Goal: Task Accomplishment & Management: Manage account settings

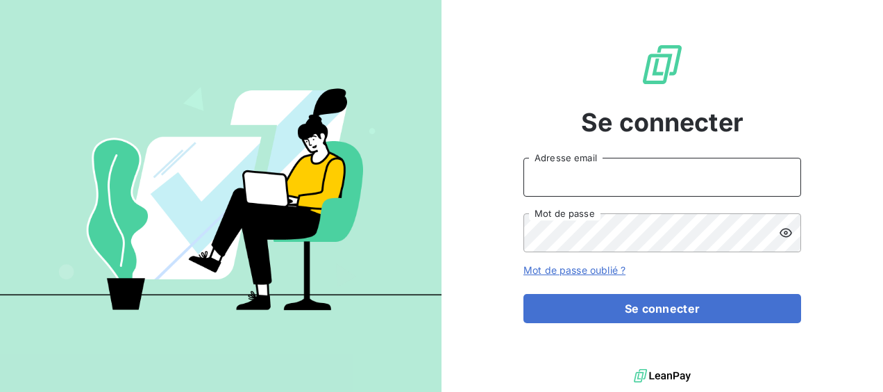
click at [572, 179] on input "Adresse email" at bounding box center [663, 177] width 278 height 39
type input "[EMAIL_ADDRESS][DOMAIN_NAME]"
click at [524, 294] on button "Se connecter" at bounding box center [663, 308] width 278 height 29
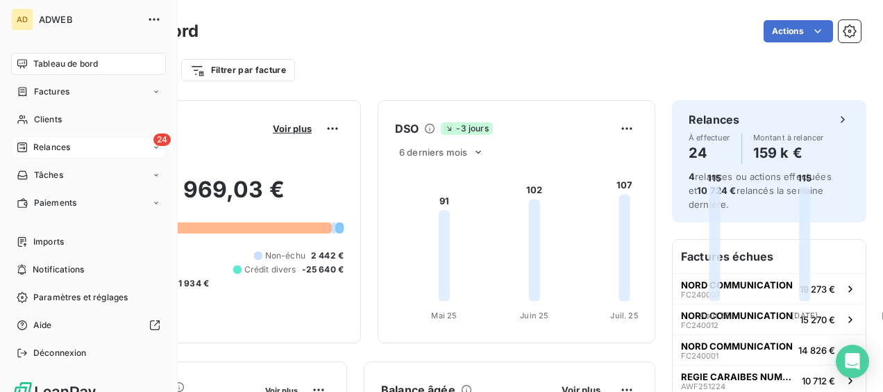
click at [40, 149] on span "Relances" at bounding box center [51, 147] width 37 height 13
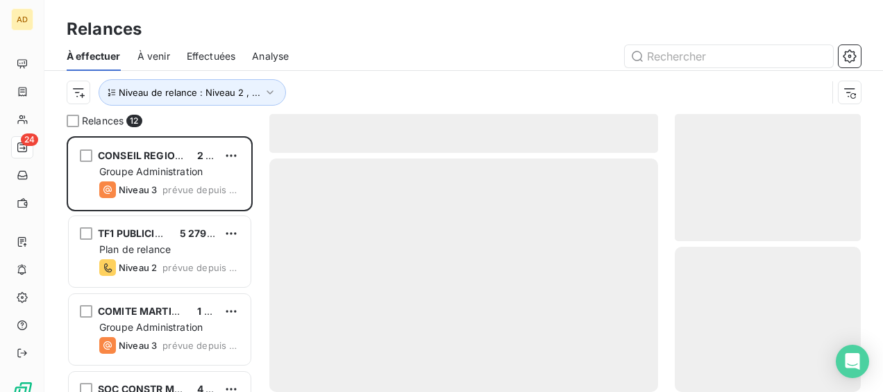
scroll to position [244, 175]
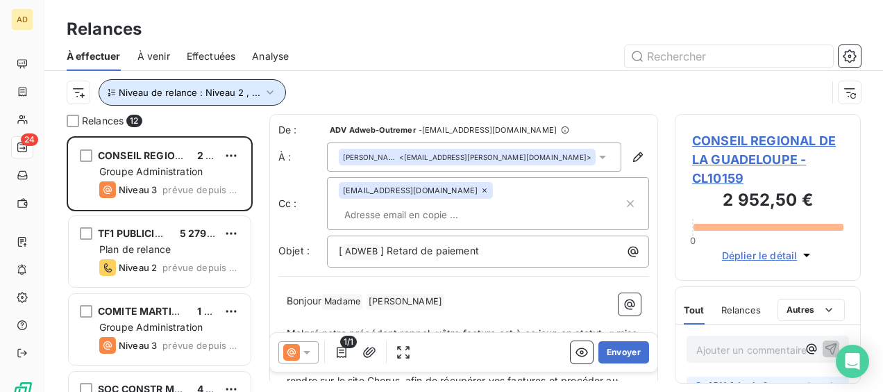
click at [153, 93] on span "Niveau de relance : Niveau 2 , ..." at bounding box center [190, 92] width 142 height 11
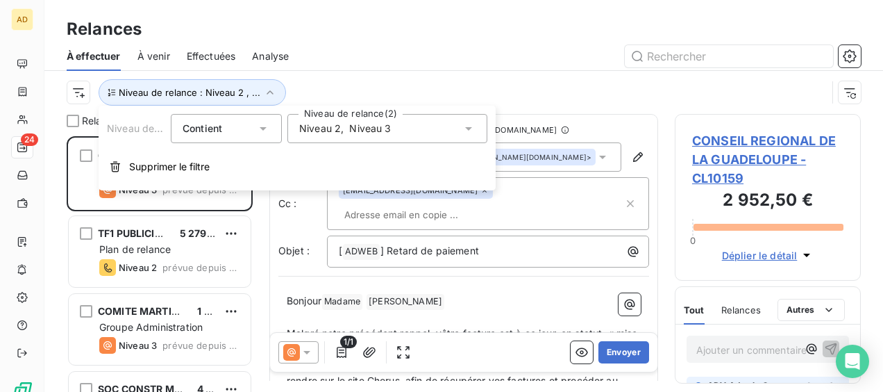
click at [407, 131] on div "Niveau 2 , Niveau 3" at bounding box center [388, 128] width 200 height 29
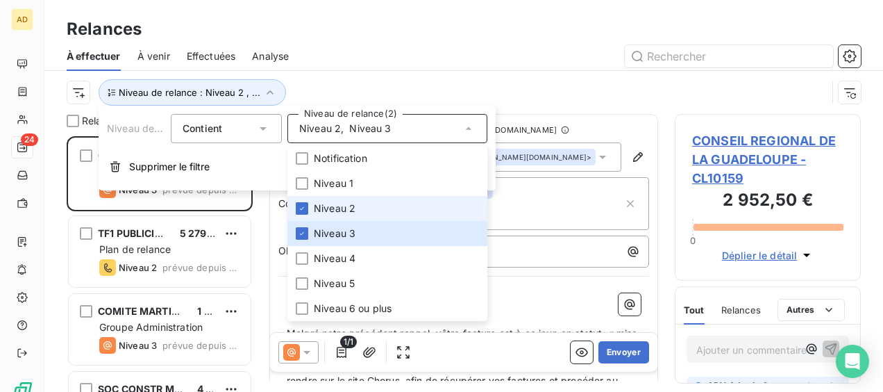
click at [310, 207] on li "Niveau 2" at bounding box center [388, 208] width 200 height 25
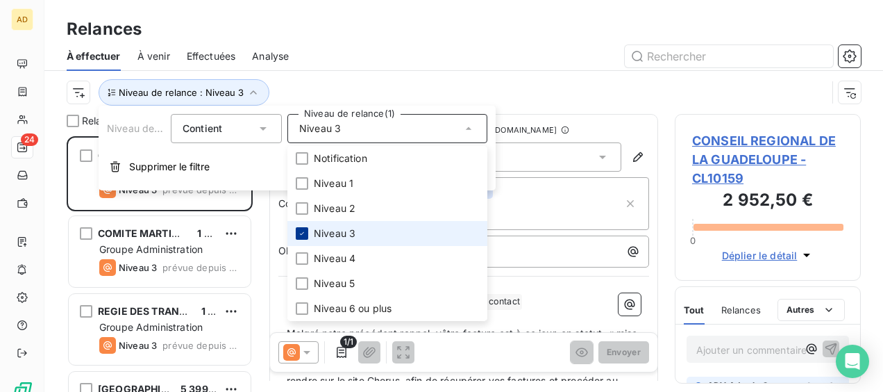
click at [303, 230] on icon at bounding box center [302, 233] width 8 height 8
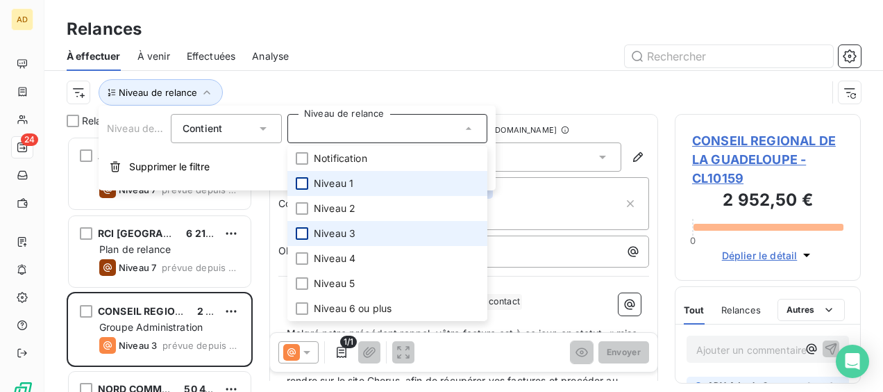
click at [300, 183] on div at bounding box center [302, 183] width 13 height 13
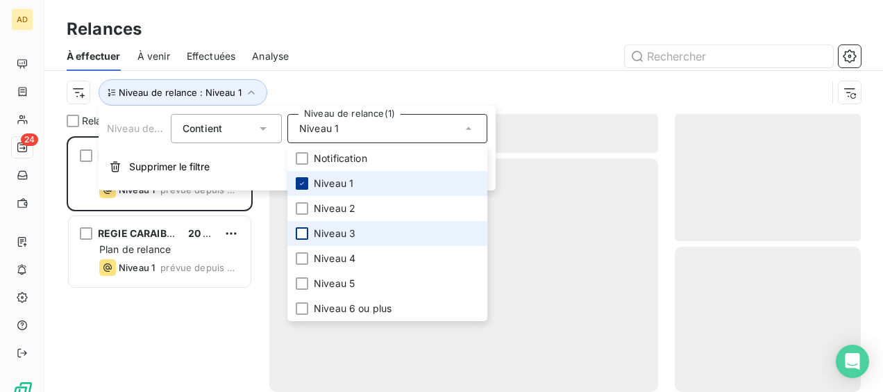
scroll to position [244, 175]
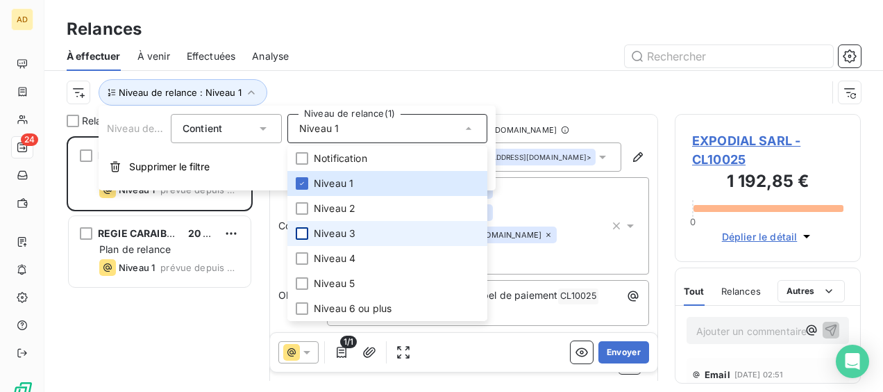
click at [442, 66] on div at bounding box center [584, 56] width 556 height 22
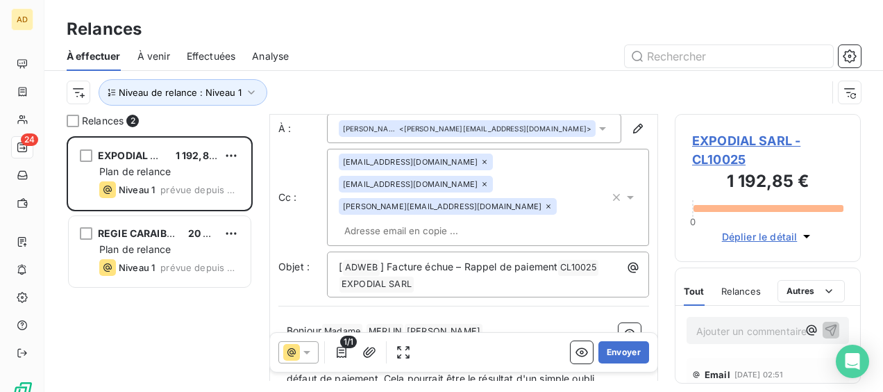
scroll to position [0, 0]
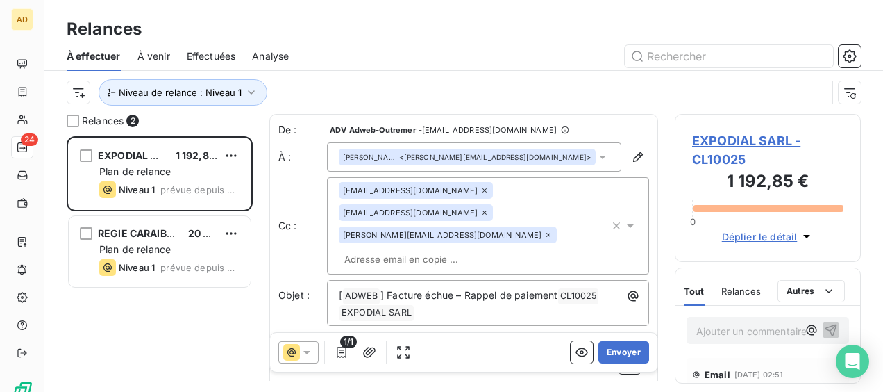
click at [699, 149] on span "EXPODIAL SARL - CL10025" at bounding box center [767, 150] width 151 height 38
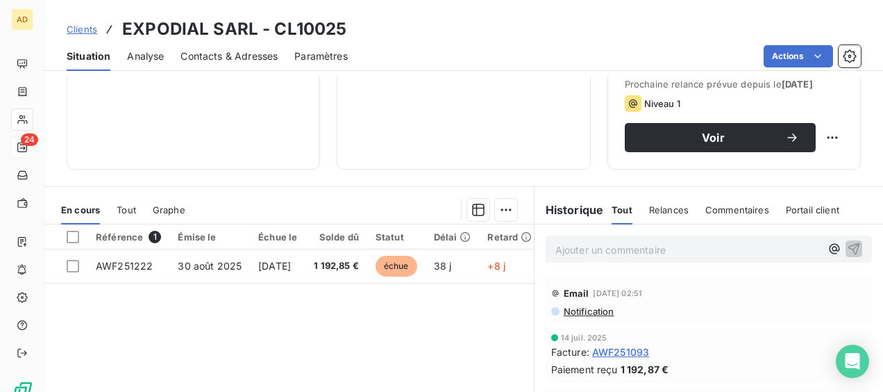
scroll to position [347, 0]
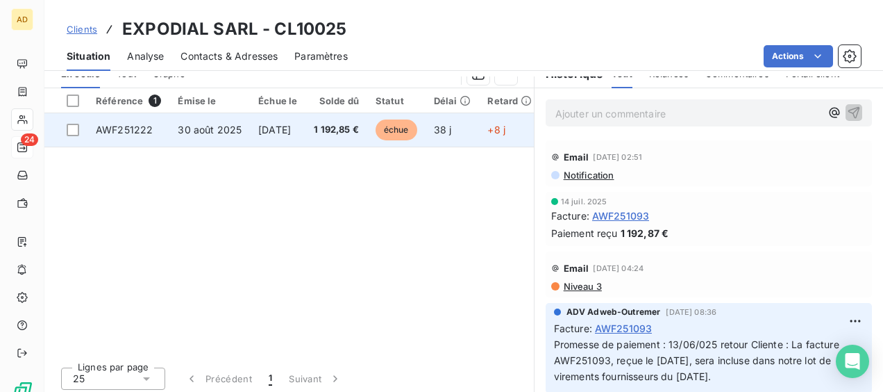
click at [259, 144] on td "[DATE]" at bounding box center [278, 129] width 56 height 33
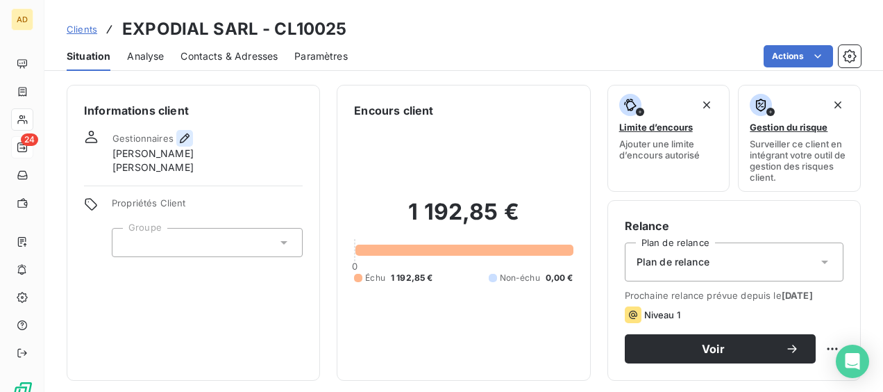
click at [185, 136] on icon "button" at bounding box center [185, 138] width 10 height 10
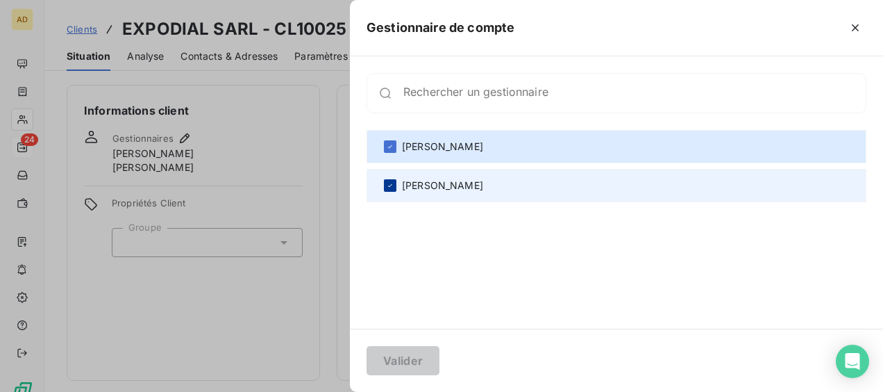
click at [392, 185] on icon at bounding box center [390, 185] width 8 height 8
click at [404, 363] on button "Valider" at bounding box center [403, 360] width 73 height 29
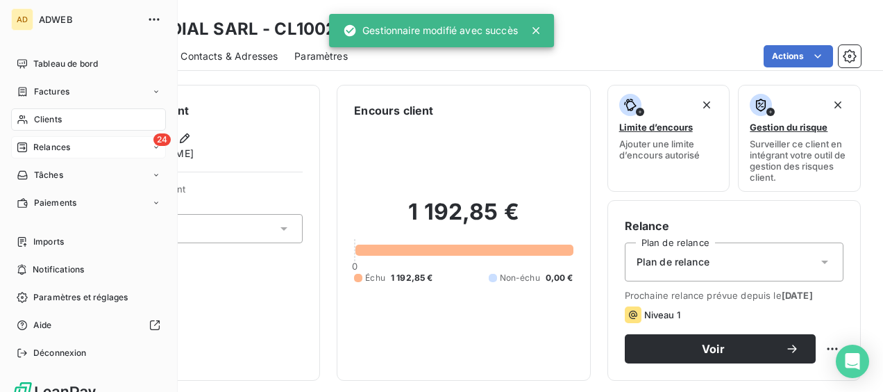
click at [33, 150] on span "Relances" at bounding box center [51, 147] width 37 height 13
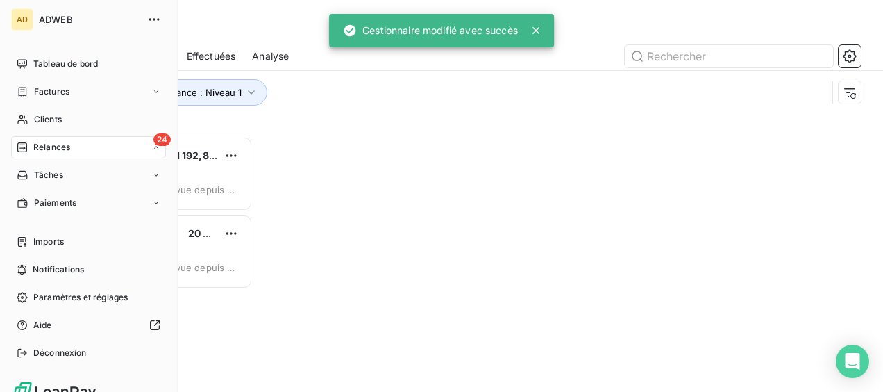
scroll to position [244, 175]
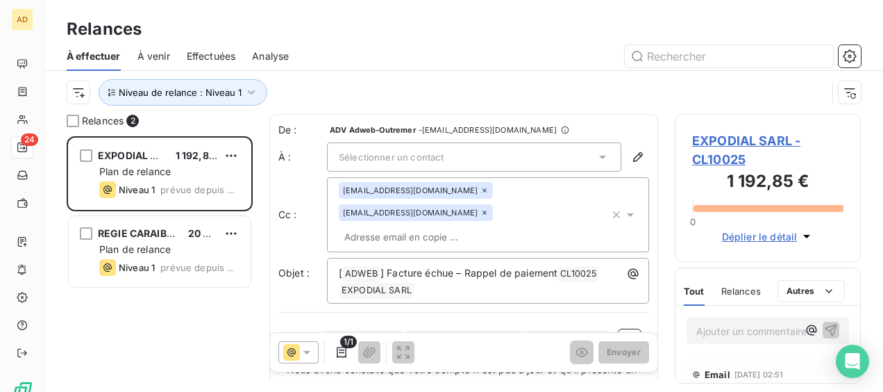
click at [357, 161] on span "Sélectionner un contact" at bounding box center [391, 156] width 105 height 11
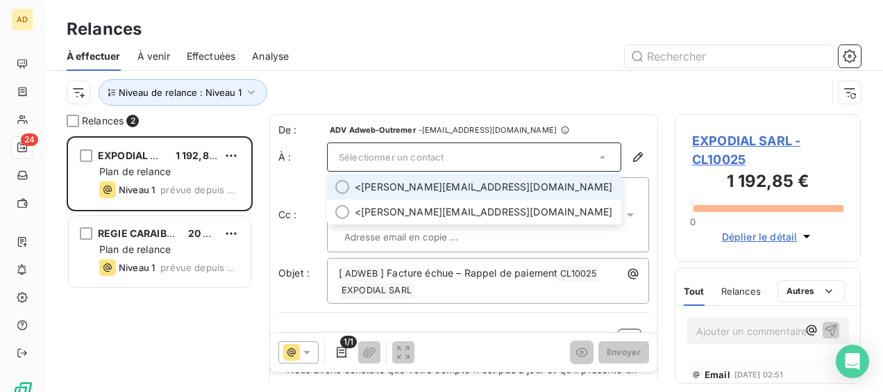
click at [355, 191] on span "[PERSON_NAME]" at bounding box center [355, 187] width 0 height 14
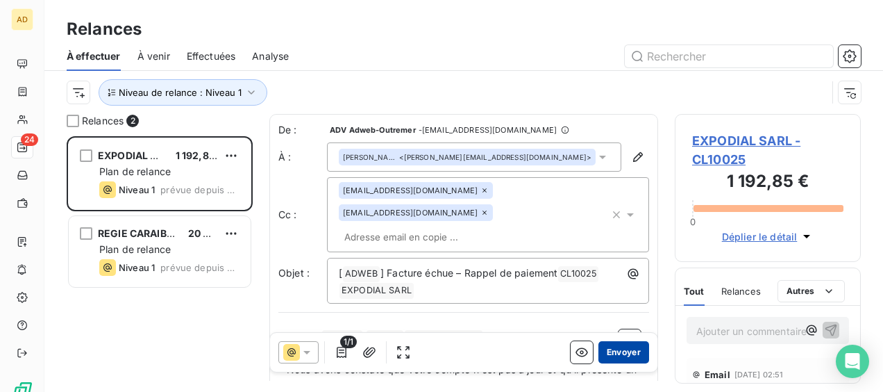
click at [610, 346] on button "Envoyer" at bounding box center [624, 352] width 51 height 22
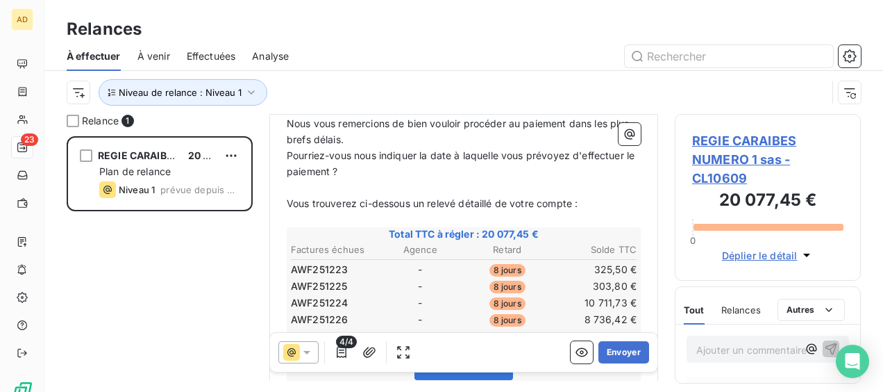
scroll to position [347, 0]
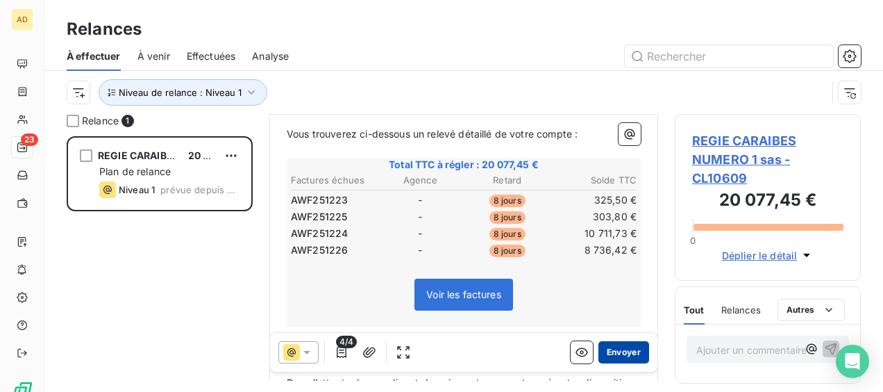
click at [612, 356] on button "Envoyer" at bounding box center [624, 352] width 51 height 22
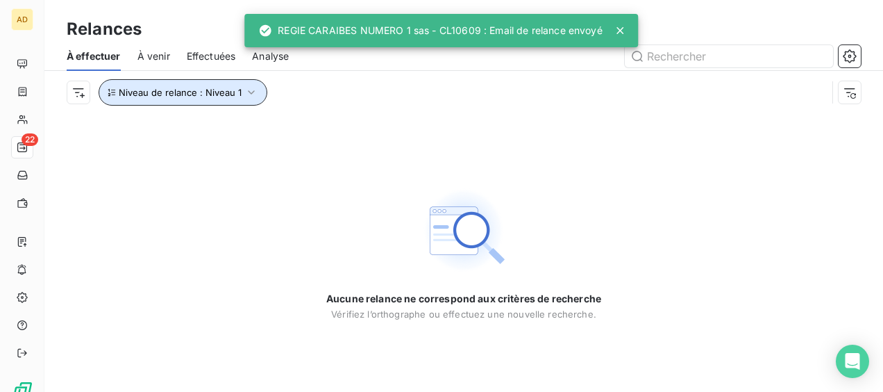
click at [143, 98] on button "Niveau de relance : Niveau 1" at bounding box center [183, 92] width 169 height 26
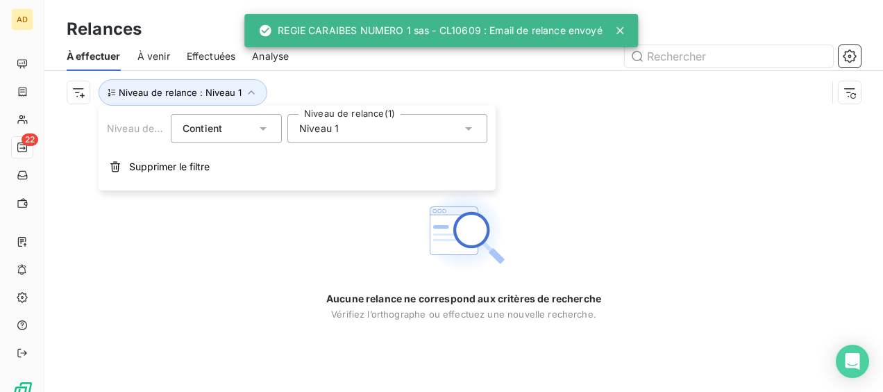
click at [332, 129] on span "Niveau 1" at bounding box center [319, 129] width 40 height 14
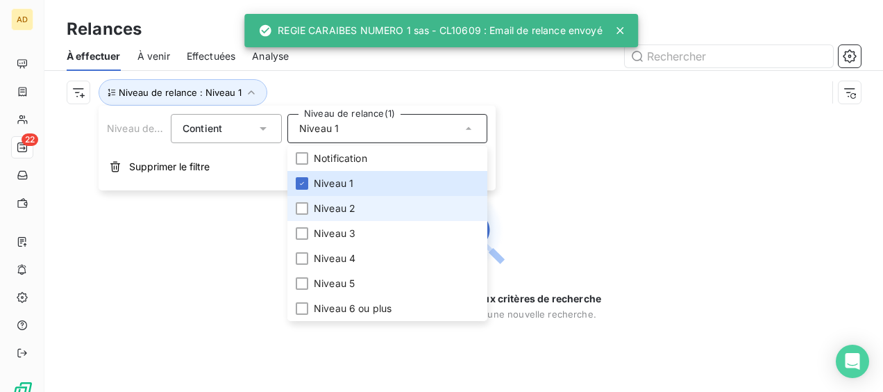
click at [323, 210] on span "Niveau 2" at bounding box center [335, 208] width 42 height 14
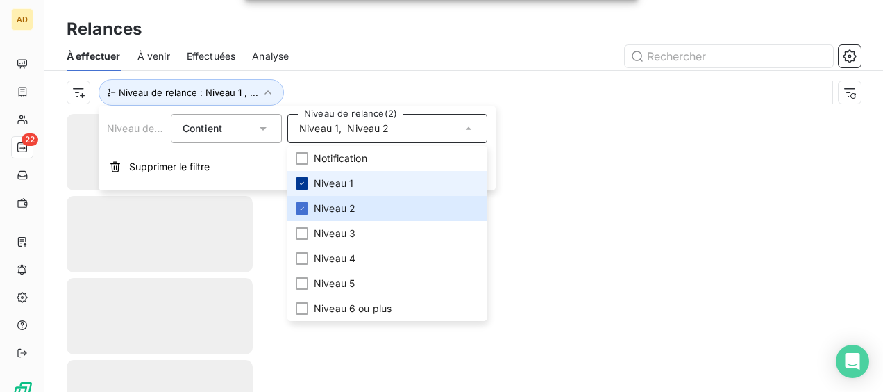
click at [298, 182] on icon at bounding box center [302, 183] width 8 height 8
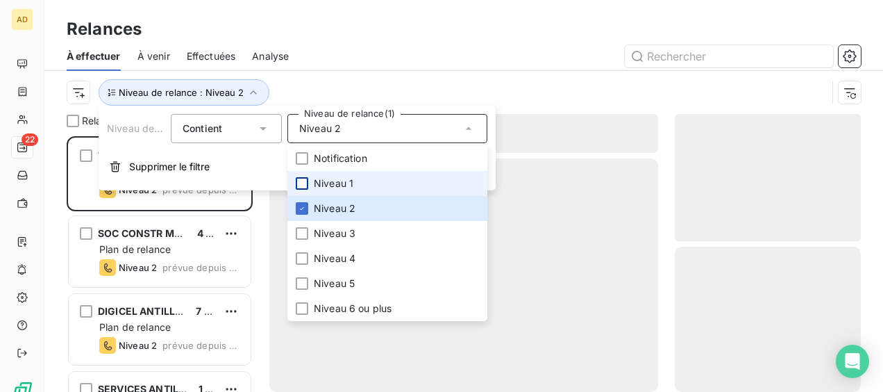
scroll to position [244, 175]
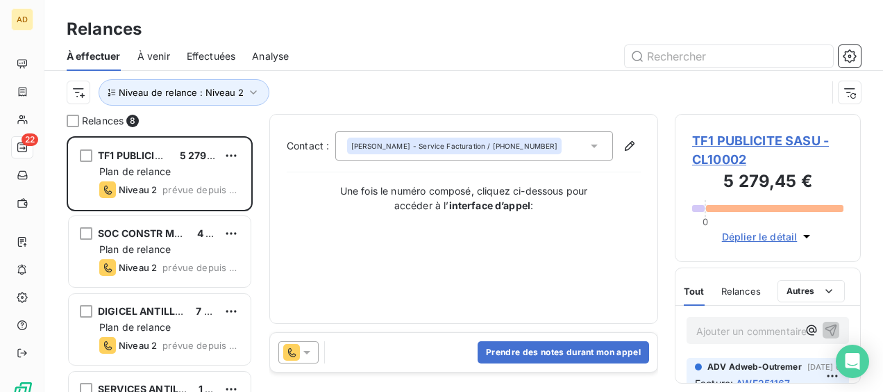
click at [361, 88] on div "Niveau de relance : Niveau 2" at bounding box center [447, 92] width 760 height 26
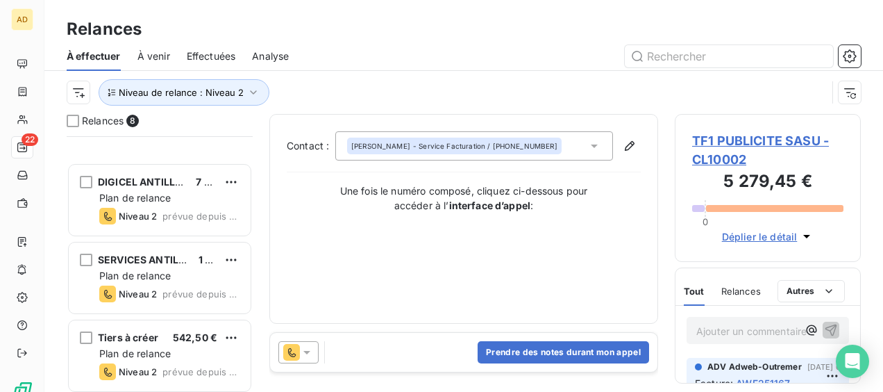
scroll to position [367, 0]
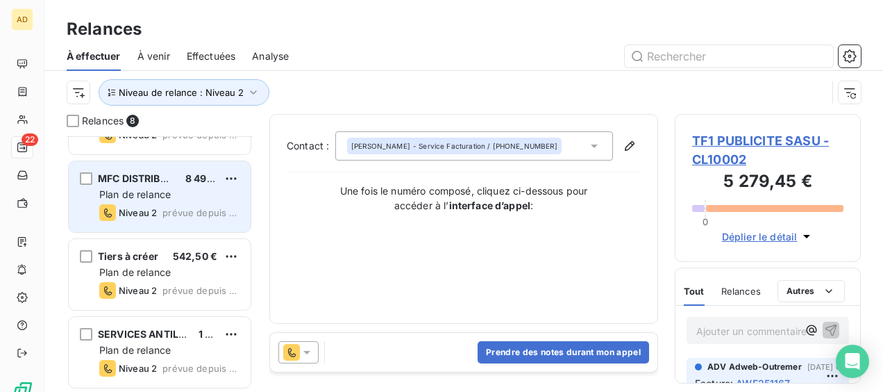
click at [171, 210] on span "prévue depuis 5 jours" at bounding box center [201, 212] width 77 height 11
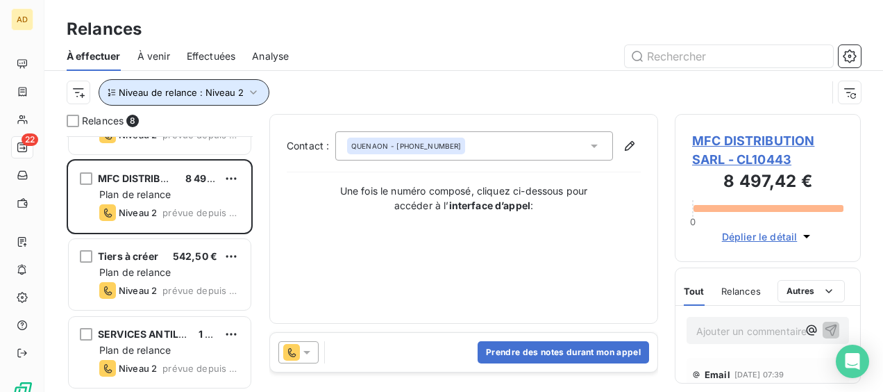
click at [254, 89] on icon "button" at bounding box center [254, 92] width 14 height 14
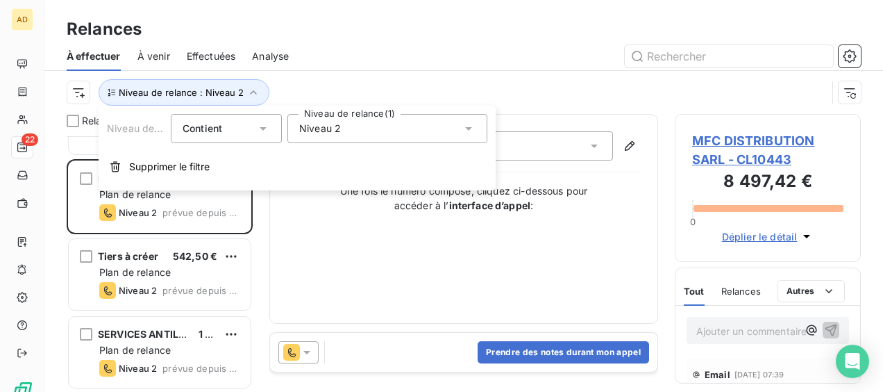
click at [347, 121] on div "Niveau 2" at bounding box center [388, 128] width 200 height 29
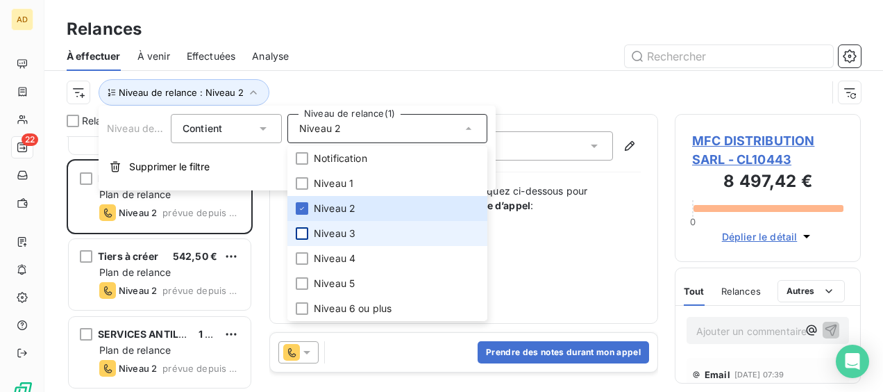
click at [299, 235] on div at bounding box center [302, 233] width 13 height 13
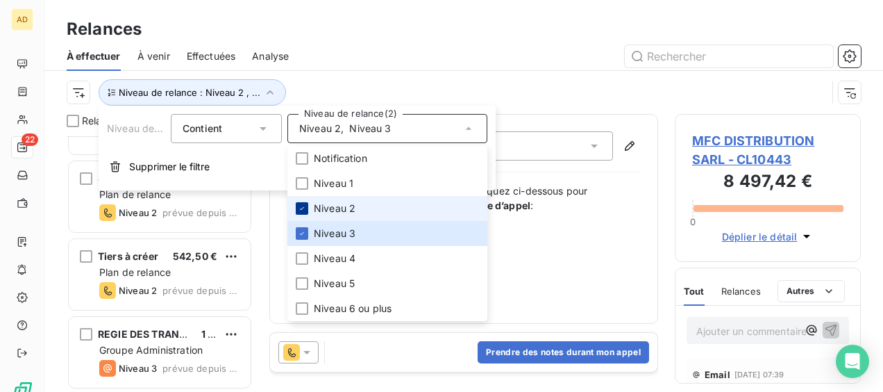
click at [304, 208] on icon at bounding box center [302, 208] width 8 height 8
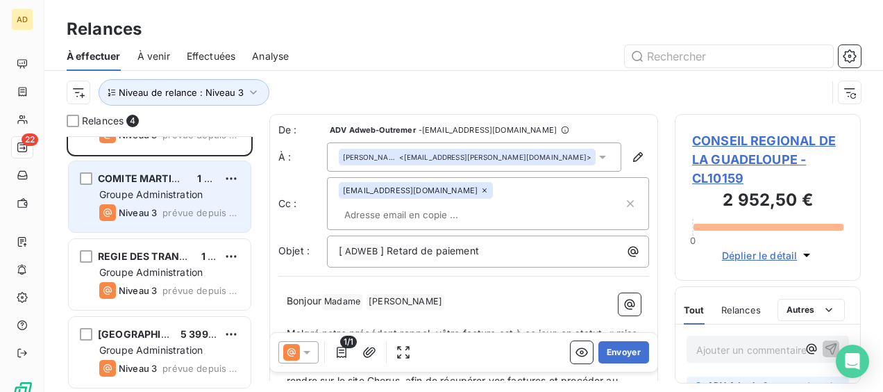
click at [158, 202] on div "COMITE MARTINIQUAIS DU TOURISME (CMT) 1 937,46 € Groupe Administration Niveau 3…" at bounding box center [160, 196] width 182 height 71
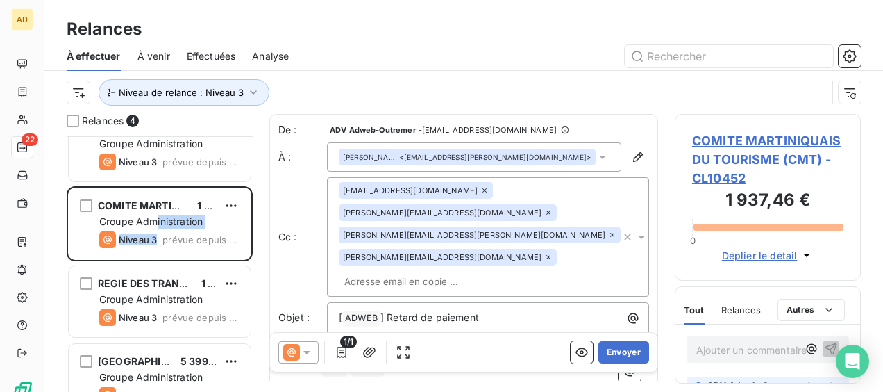
scroll to position [56, 0]
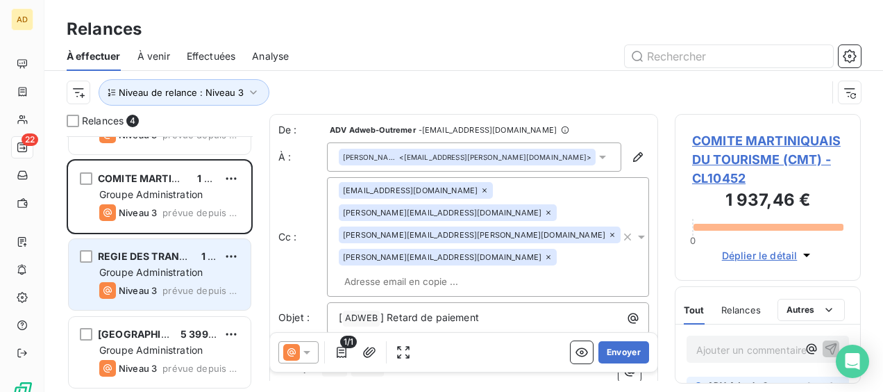
click at [171, 277] on div "Groupe Administration" at bounding box center [169, 272] width 140 height 14
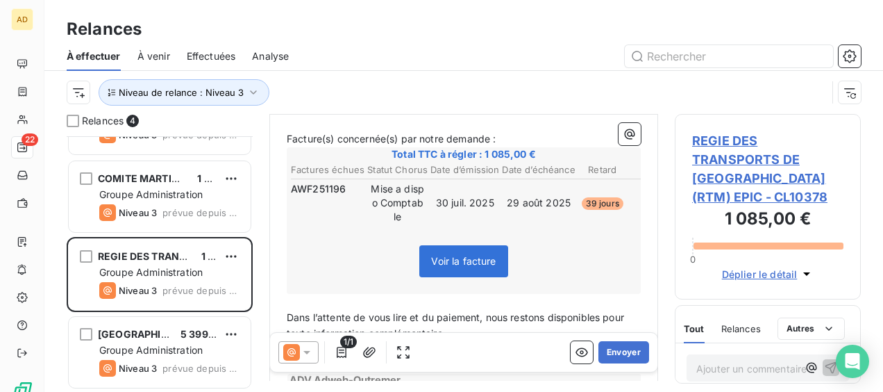
scroll to position [349, 0]
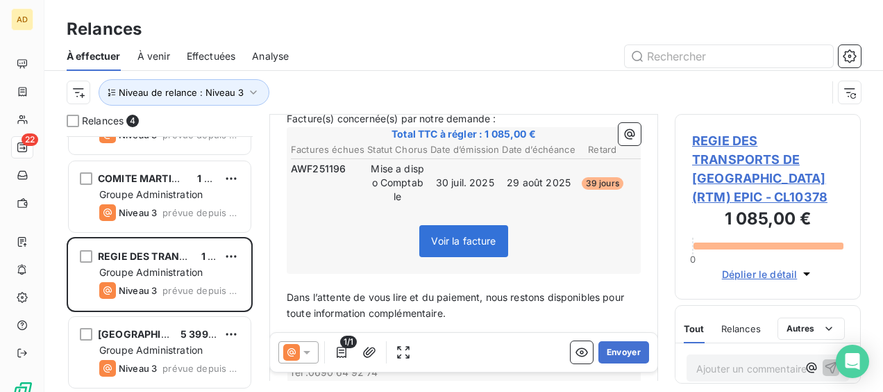
click at [708, 163] on span "REGIE DES TRANSPORTS DE [GEOGRAPHIC_DATA] (RTM) EPIC - CL10378" at bounding box center [767, 168] width 151 height 75
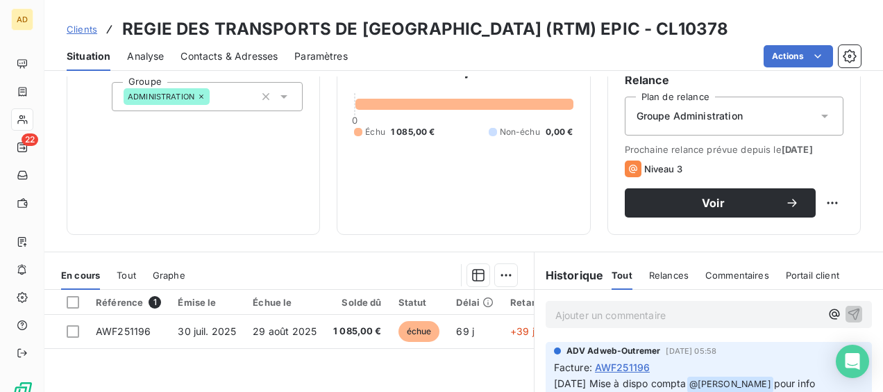
scroll to position [278, 0]
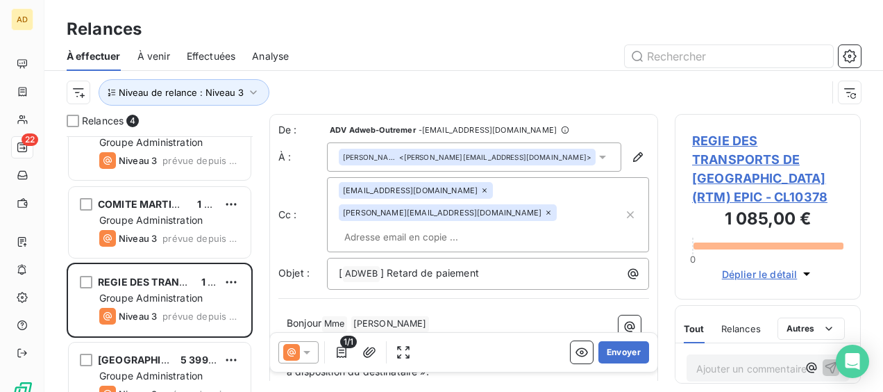
scroll to position [56, 0]
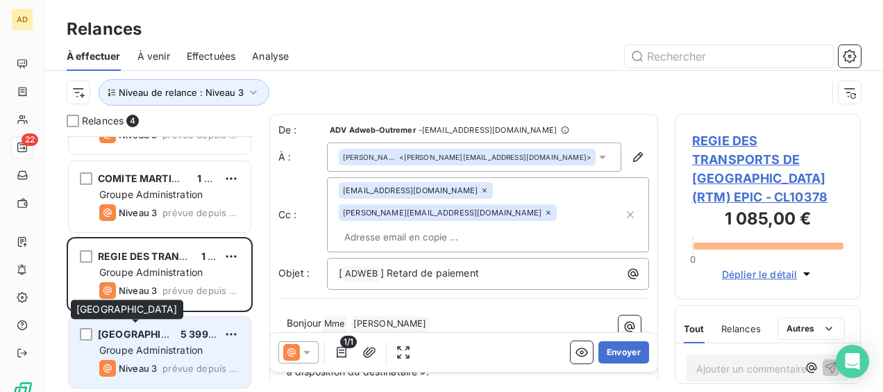
click at [132, 338] on span "[GEOGRAPHIC_DATA]" at bounding box center [149, 334] width 103 height 12
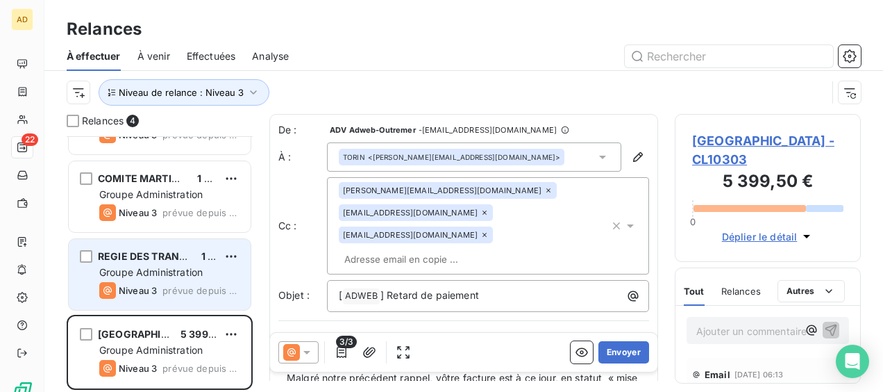
click at [217, 279] on div "REGIE DES TRANSPORTS DE [GEOGRAPHIC_DATA] (RTM) EPIC 1 085,00 € Groupe Administ…" at bounding box center [160, 274] width 182 height 71
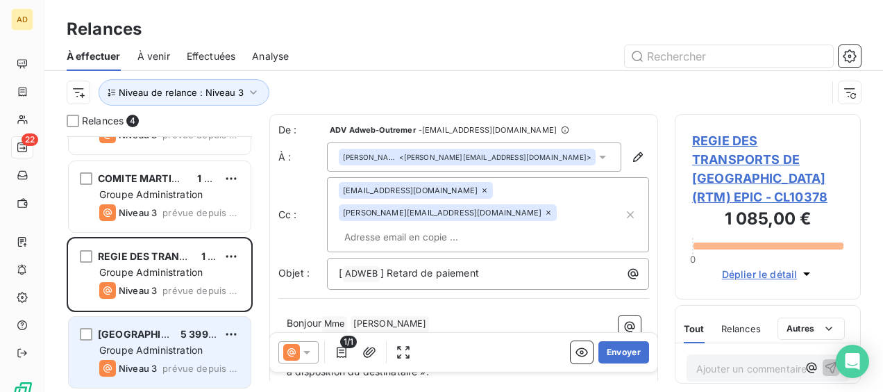
click at [199, 338] on span "5 399,50 €" at bounding box center [207, 334] width 53 height 12
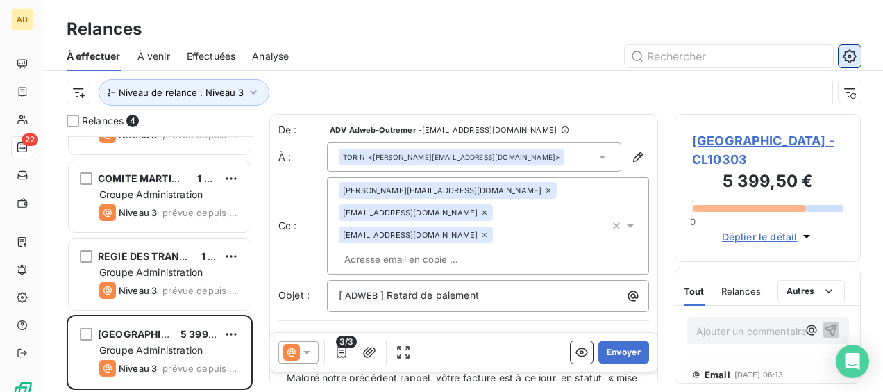
click at [849, 53] on icon "button" at bounding box center [850, 56] width 14 height 14
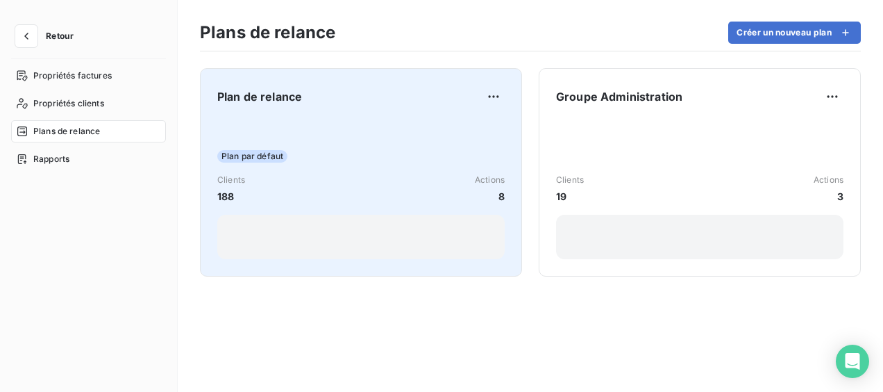
click at [443, 198] on div "Clients 188 Actions 8" at bounding box center [361, 189] width 288 height 30
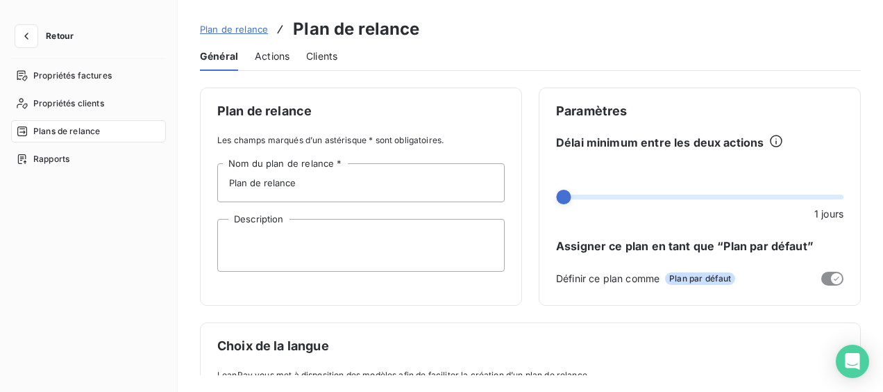
click at [264, 53] on span "Actions" at bounding box center [272, 56] width 35 height 14
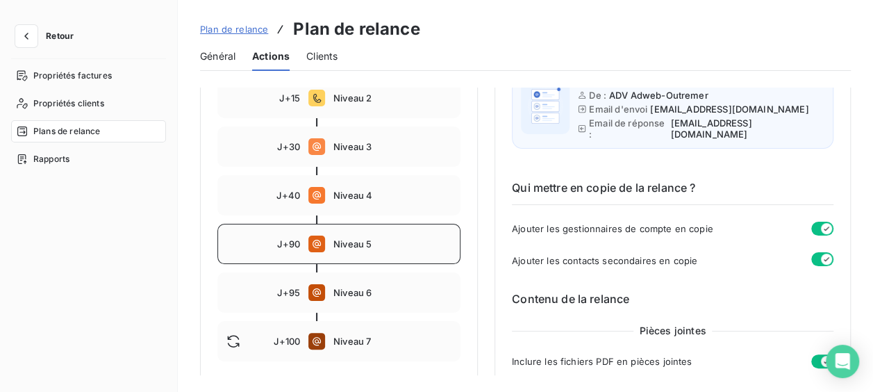
scroll to position [278, 0]
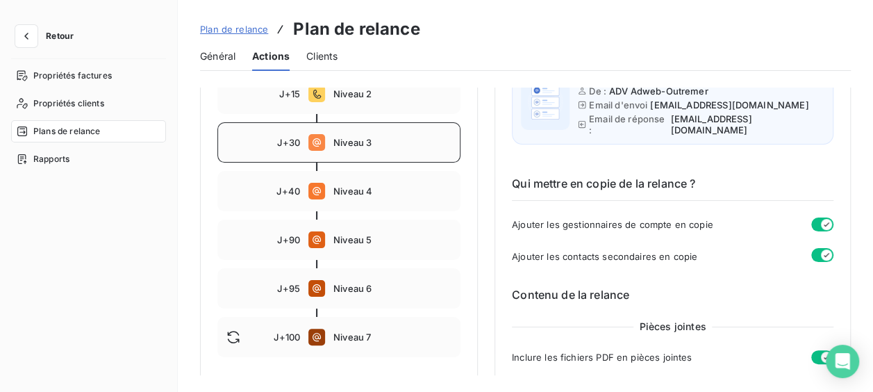
click at [369, 147] on span "Niveau 3" at bounding box center [392, 142] width 118 height 11
type input "30"
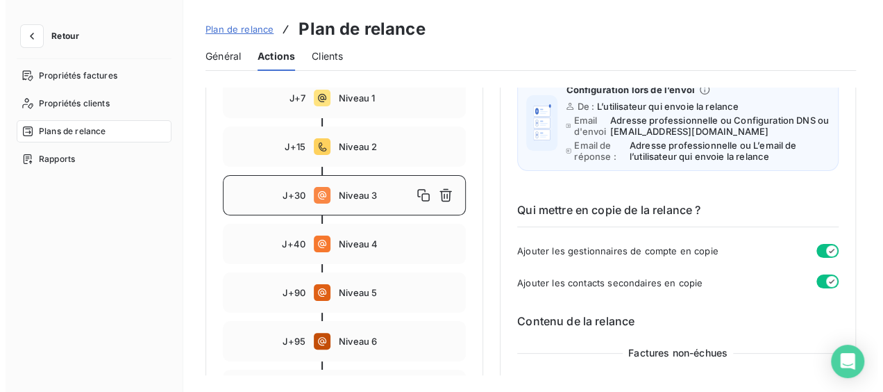
scroll to position [139, 0]
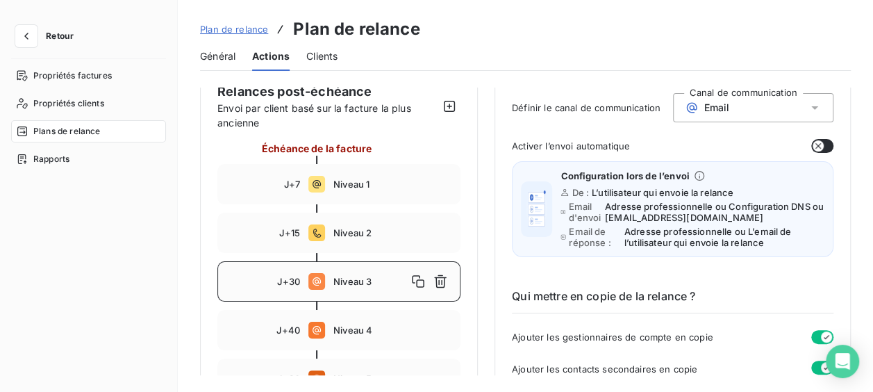
click at [215, 29] on span "Plan de relance" at bounding box center [234, 29] width 68 height 11
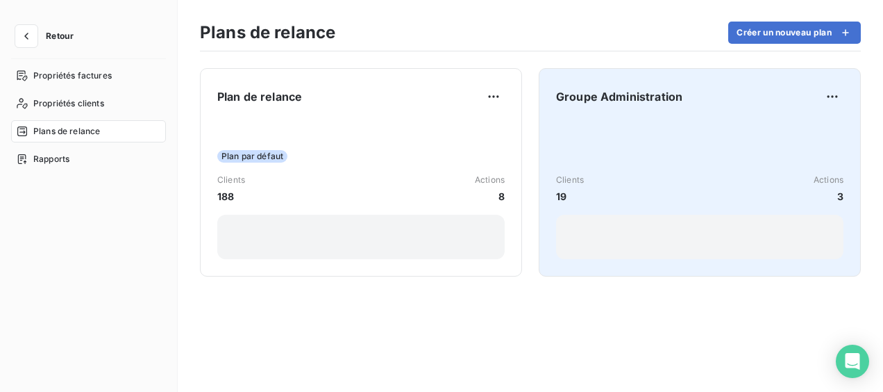
click at [617, 99] on span "Groupe Administration" at bounding box center [619, 96] width 126 height 17
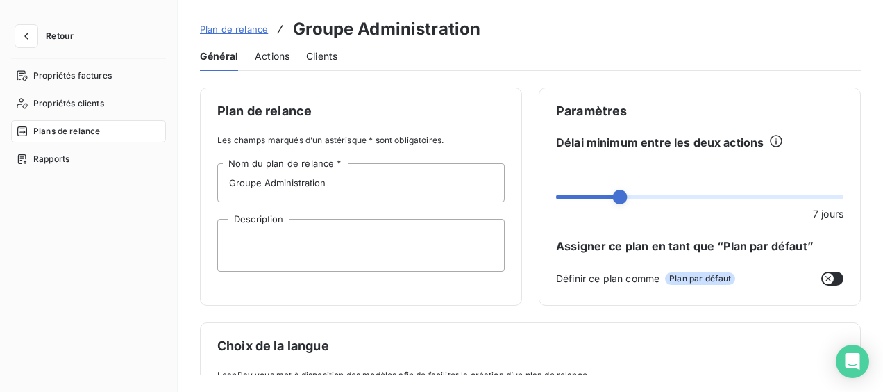
click at [282, 57] on span "Actions" at bounding box center [272, 56] width 35 height 14
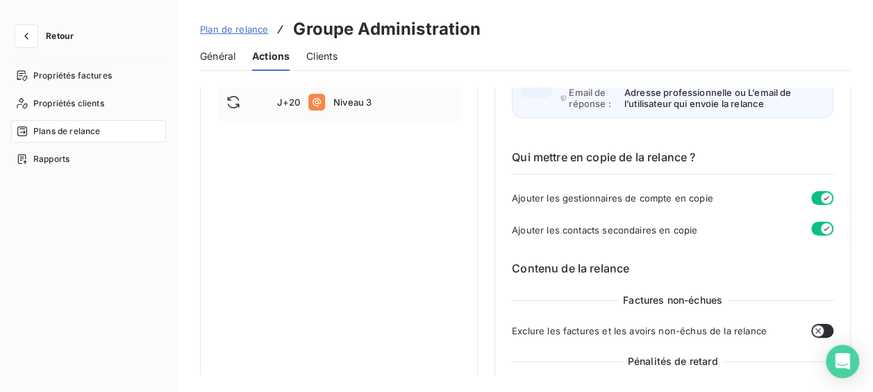
scroll to position [69, 0]
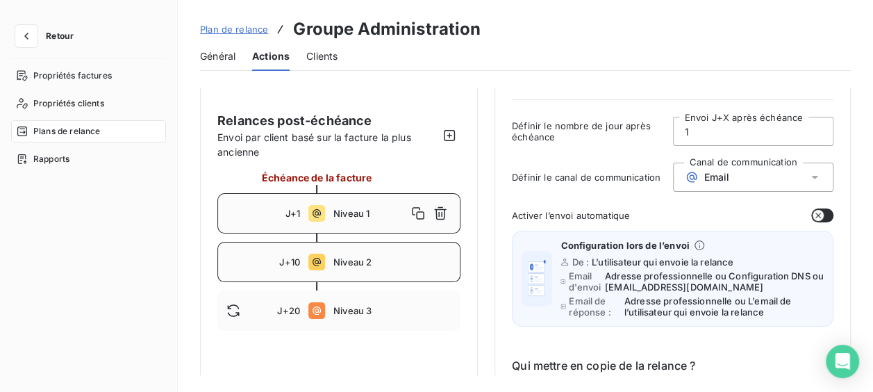
click at [388, 258] on span "Niveau 2" at bounding box center [392, 261] width 118 height 11
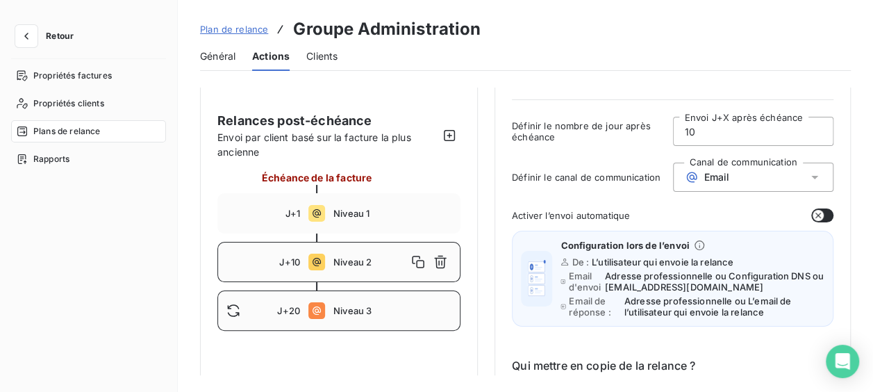
click at [354, 304] on div "J+20 Niveau 3" at bounding box center [338, 310] width 243 height 40
type input "20"
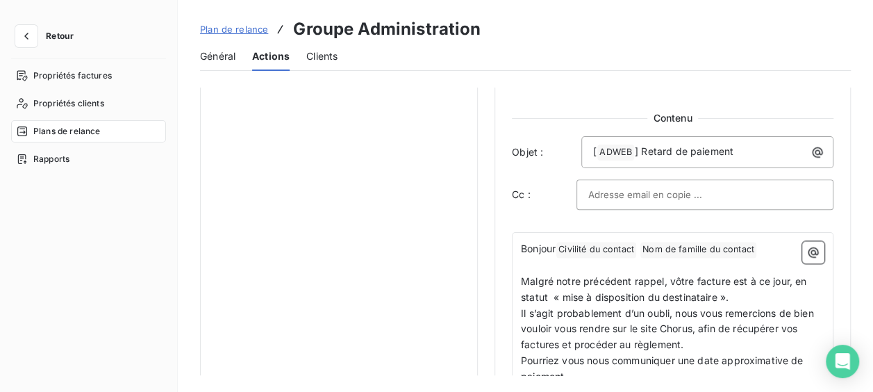
scroll to position [833, 0]
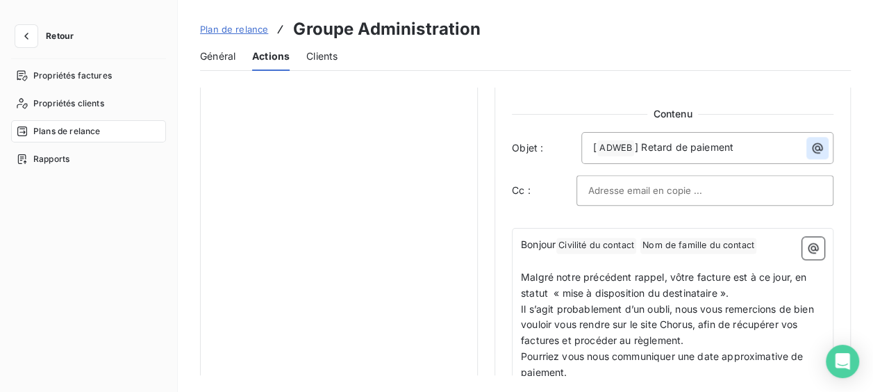
click at [811, 147] on icon "button" at bounding box center [818, 148] width 14 height 14
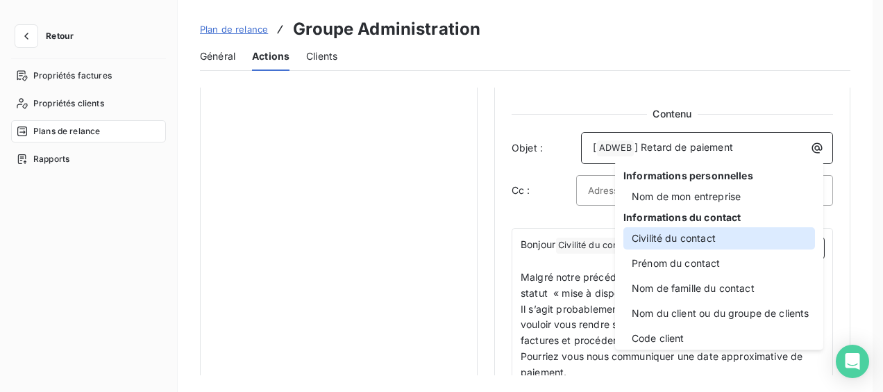
click at [748, 247] on div "Civilité du contact" at bounding box center [720, 238] width 192 height 22
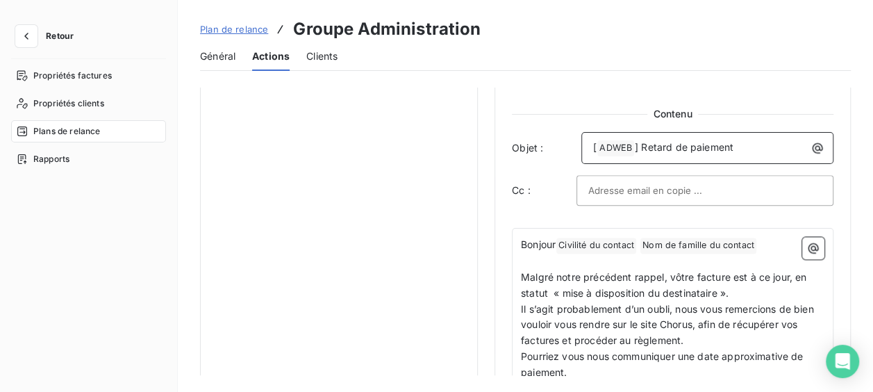
click at [741, 144] on p "[ ADWEB ﻿ ] Retard de paiement" at bounding box center [710, 148] width 235 height 17
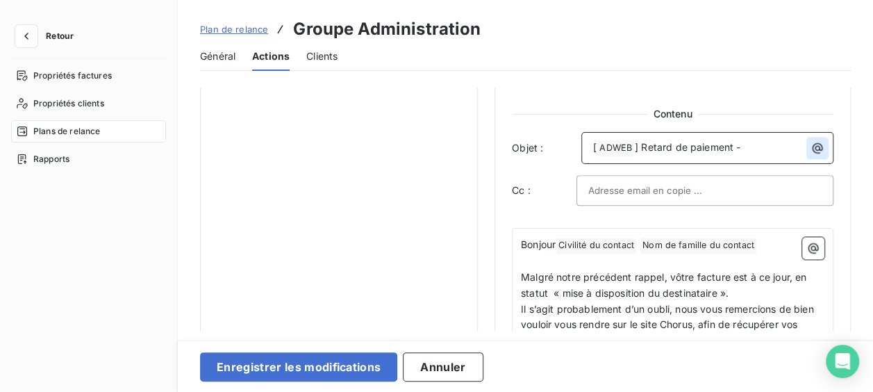
click at [811, 144] on icon "button" at bounding box center [818, 148] width 14 height 14
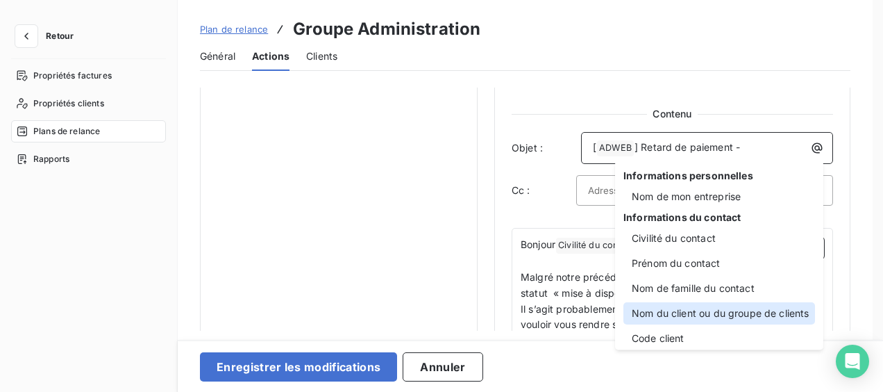
click at [761, 315] on div "Nom du client ou du groupe de clients" at bounding box center [720, 313] width 192 height 22
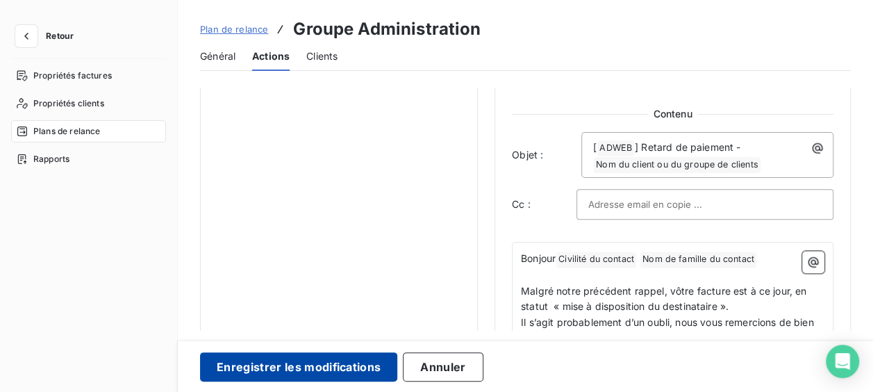
click at [339, 359] on button "Enregistrer les modifications" at bounding box center [298, 366] width 197 height 29
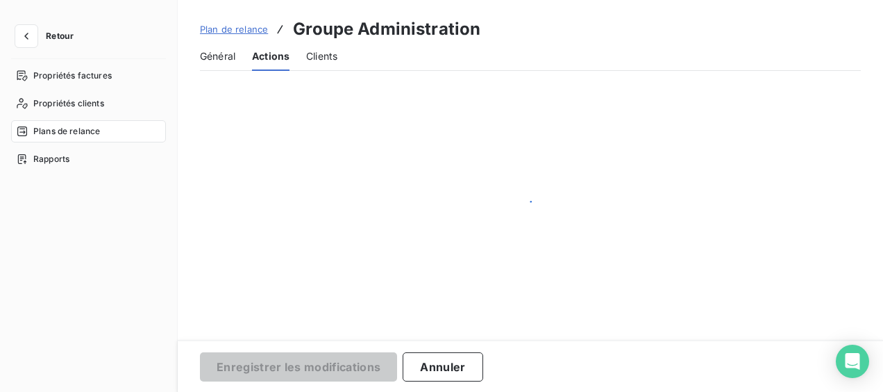
scroll to position [86, 0]
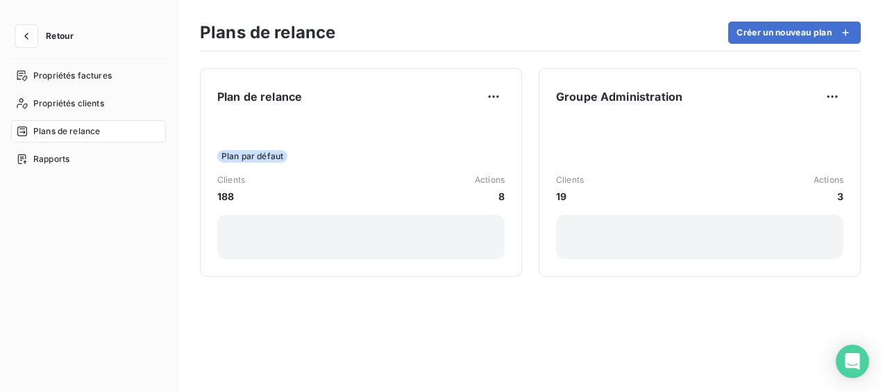
click at [49, 35] on span "Retour" at bounding box center [60, 36] width 28 height 8
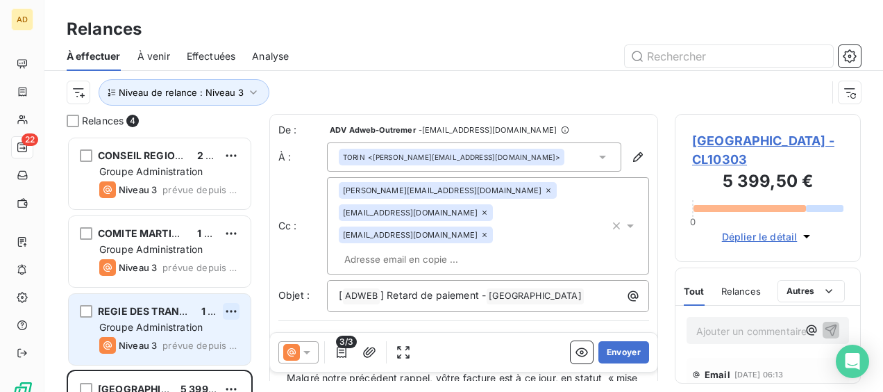
scroll to position [56, 0]
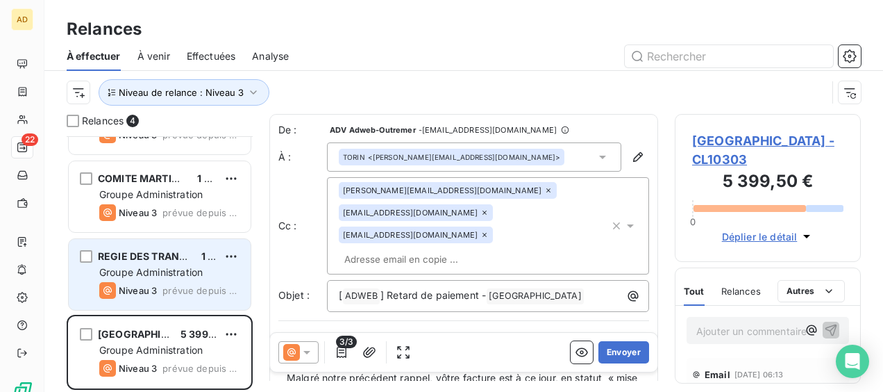
click at [165, 272] on span "Groupe Administration" at bounding box center [150, 272] width 103 height 12
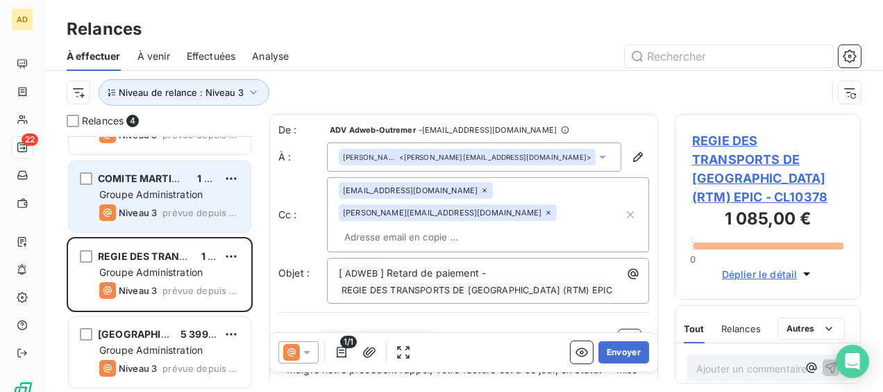
click at [169, 208] on span "prévue depuis 37 jours" at bounding box center [201, 212] width 77 height 11
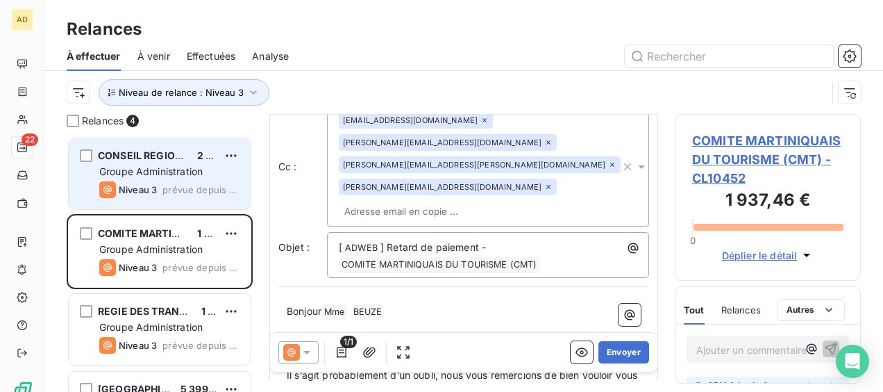
click at [176, 178] on div "Groupe Administration" at bounding box center [169, 172] width 140 height 14
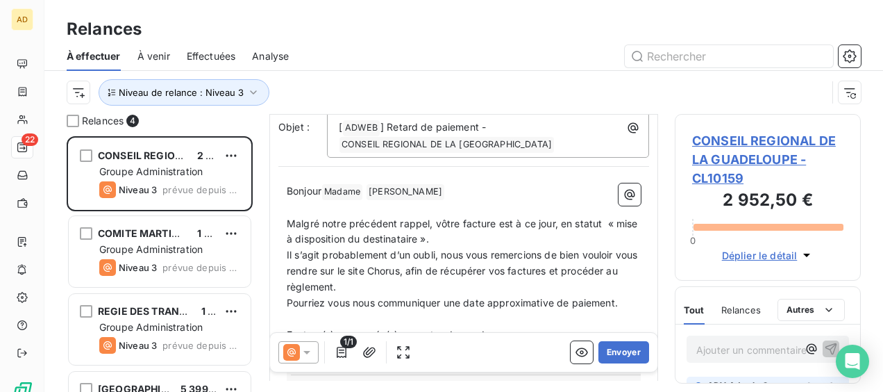
scroll to position [143, 0]
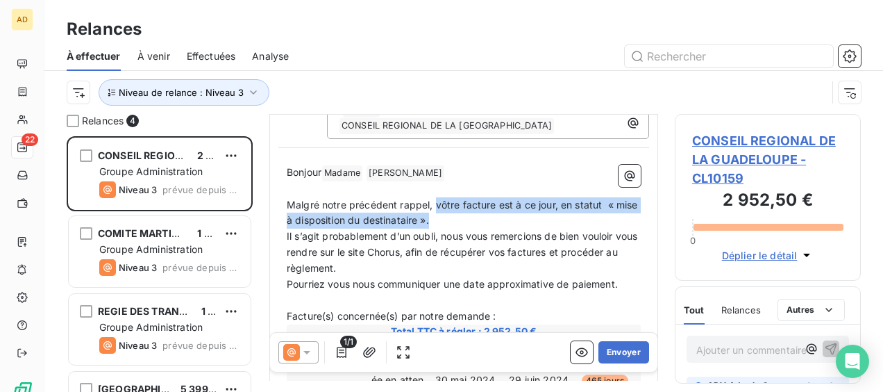
drag, startPoint x: 436, startPoint y: 201, endPoint x: 529, endPoint y: 216, distance: 93.5
click at [529, 216] on p "Malgré notre précédent rappel, vôtre facture est à ce jour, en statut « mise à …" at bounding box center [464, 213] width 354 height 32
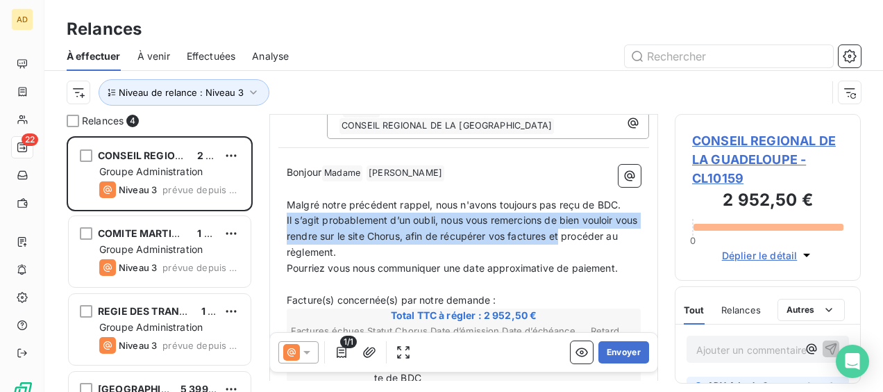
drag, startPoint x: 588, startPoint y: 232, endPoint x: 276, endPoint y: 222, distance: 311.3
click at [276, 222] on div "De : ADV Adweb-Outremer - [EMAIL_ADDRESS][DOMAIN_NAME] À : [PERSON_NAME] <[EMAI…" at bounding box center [463, 281] width 389 height 618
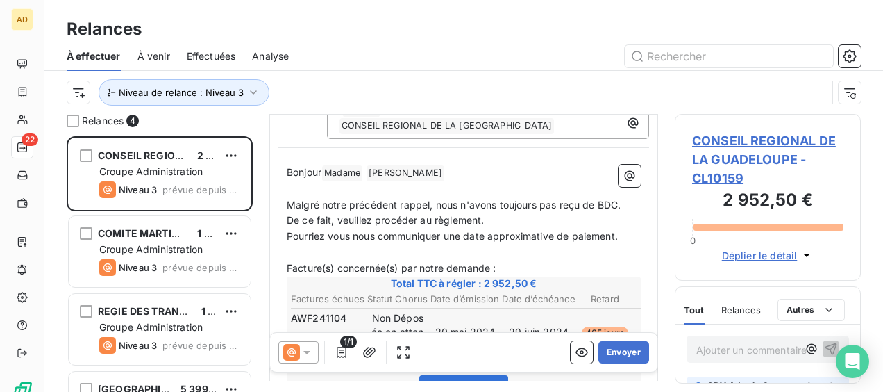
click at [516, 222] on p "De ce fait, veuillez procéder au règlement." at bounding box center [464, 221] width 354 height 16
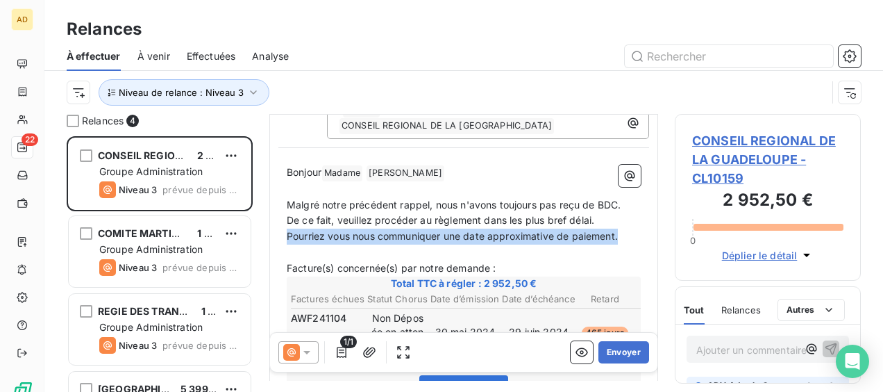
drag, startPoint x: 622, startPoint y: 234, endPoint x: 278, endPoint y: 238, distance: 344.5
click at [278, 238] on div "De : ADV Adweb-Outremer - [EMAIL_ADDRESS][DOMAIN_NAME] À : [PERSON_NAME] <[EMAI…" at bounding box center [463, 265] width 389 height 586
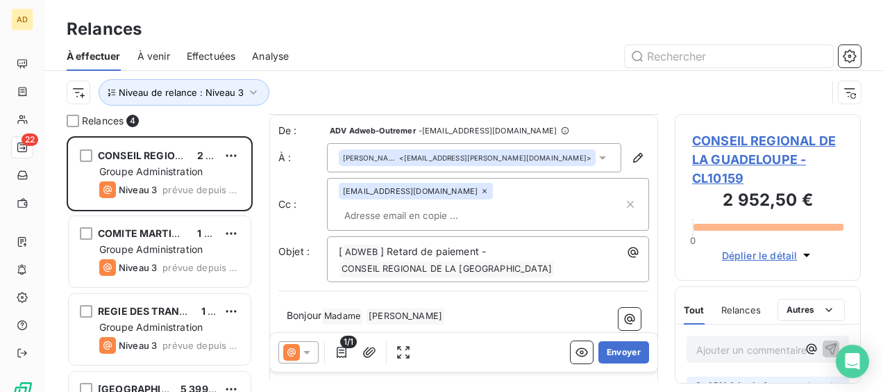
scroll to position [69, 0]
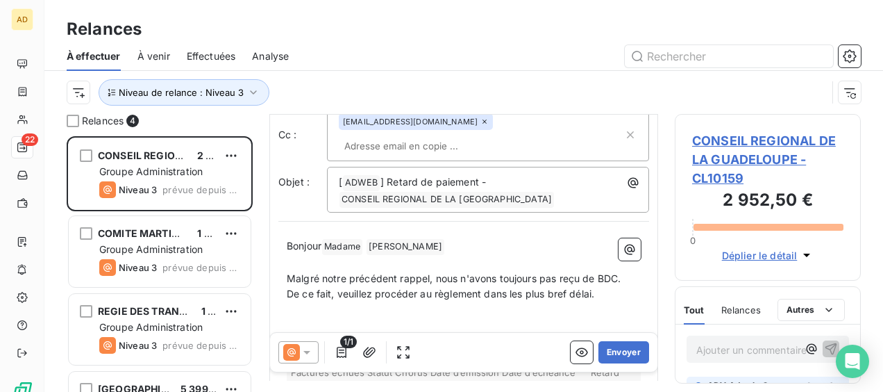
click at [469, 242] on p "Bonjour Madame ﻿ [PERSON_NAME] ﻿ ﻿" at bounding box center [464, 246] width 354 height 17
click at [417, 244] on span "[PERSON_NAME] ﻿" at bounding box center [406, 247] width 78 height 16
drag, startPoint x: 448, startPoint y: 244, endPoint x: 399, endPoint y: 246, distance: 48.7
click at [399, 246] on p "Bonjour Madame ﻿ [PERSON_NAME] ﻿ ﻿" at bounding box center [464, 246] width 354 height 17
click at [368, 238] on p "Bonjour Madame ﻿" at bounding box center [464, 246] width 354 height 17
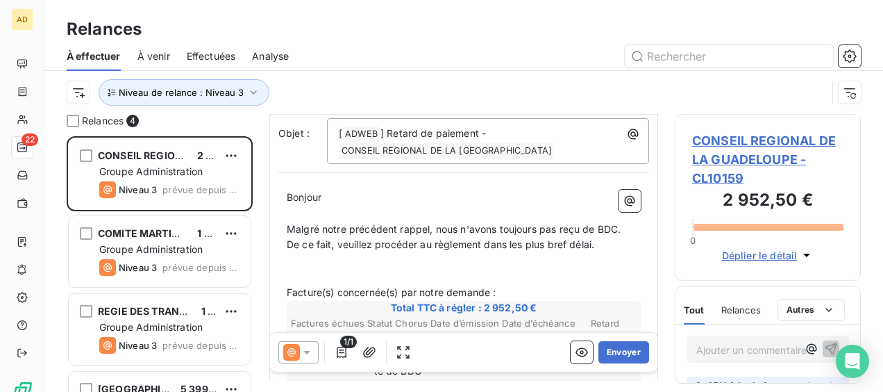
scroll to position [139, 0]
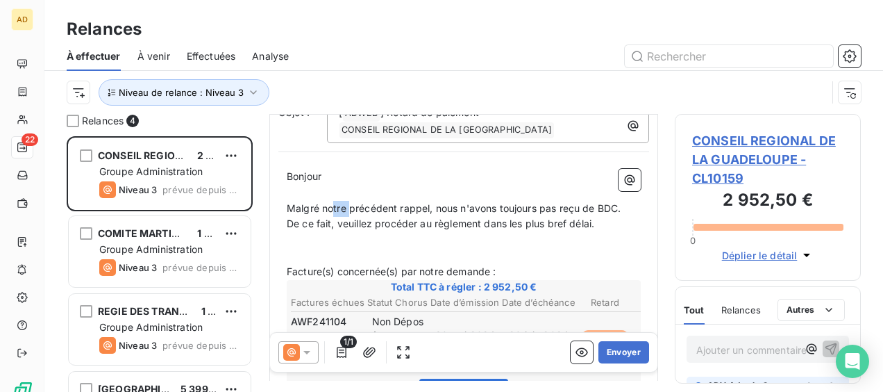
drag, startPoint x: 349, startPoint y: 206, endPoint x: 332, endPoint y: 209, distance: 16.9
click at [332, 209] on span "Malgré notre précédent rappel, nous n'avons toujours pas reçu de BDC." at bounding box center [454, 208] width 334 height 12
drag, startPoint x: 394, startPoint y: 208, endPoint x: 342, endPoint y: 207, distance: 52.1
click at [342, 207] on span "Malgré nos précédent rappel, nous n'avons toujours pas reçu de BDC." at bounding box center [450, 208] width 326 height 12
click at [421, 206] on span "Malgré nos nombreux rappel, nous n'avons toujours pas reçu de BDC." at bounding box center [449, 208] width 325 height 12
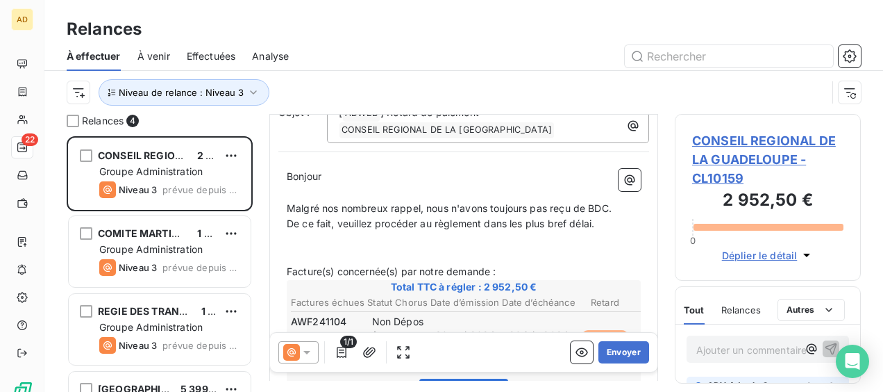
click at [421, 207] on span "Malgré nos nombreux rappel, nous n'avons toujours pas reçu de BDC." at bounding box center [449, 208] width 325 height 12
drag, startPoint x: 492, startPoint y: 242, endPoint x: 499, endPoint y: 242, distance: 7.0
click at [493, 242] on p "﻿" at bounding box center [464, 240] width 354 height 16
click at [338, 244] on p "﻿" at bounding box center [464, 240] width 354 height 16
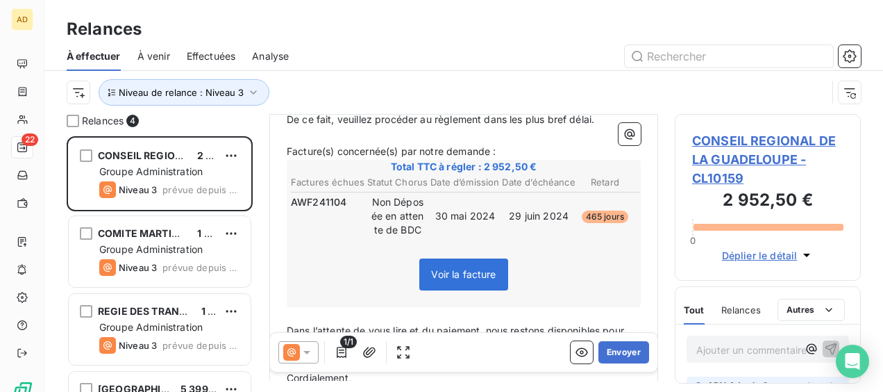
scroll to position [278, 0]
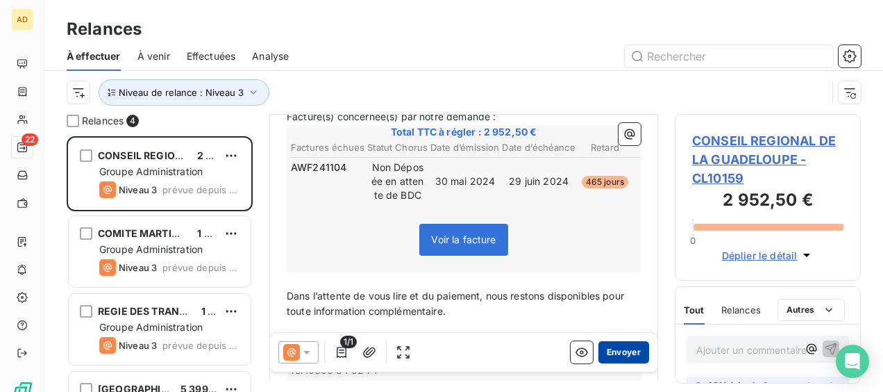
click at [608, 351] on button "Envoyer" at bounding box center [624, 352] width 51 height 22
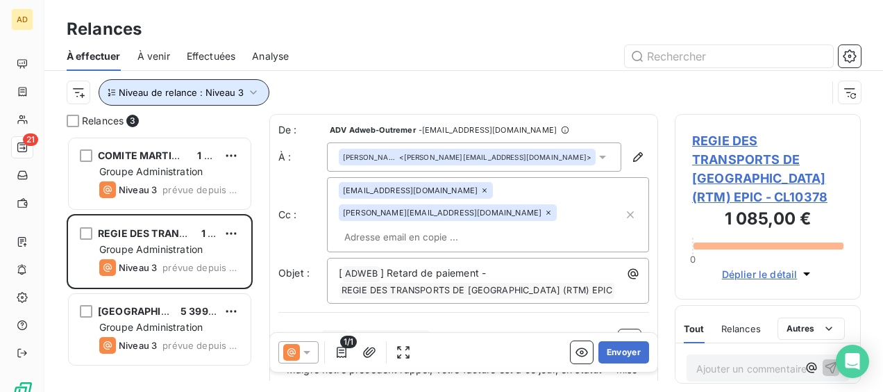
click at [253, 96] on icon "button" at bounding box center [254, 92] width 14 height 14
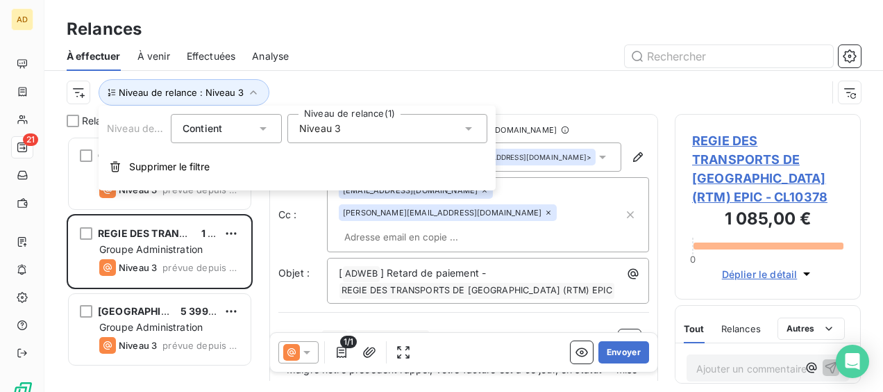
click at [357, 133] on div "Niveau 3" at bounding box center [388, 128] width 200 height 29
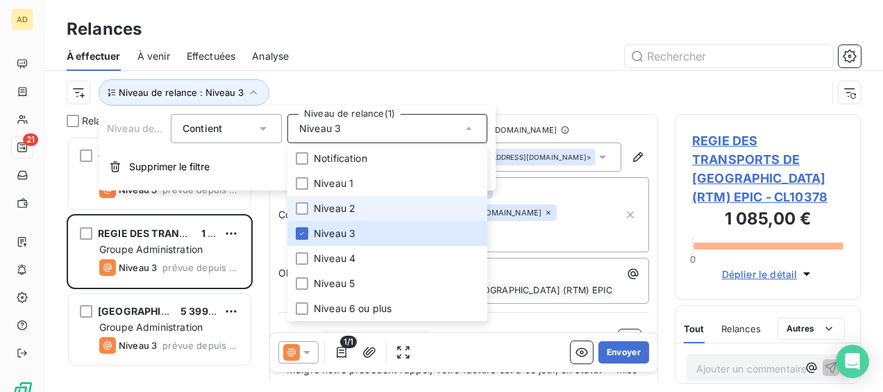
click at [339, 206] on span "Niveau 2" at bounding box center [335, 208] width 42 height 14
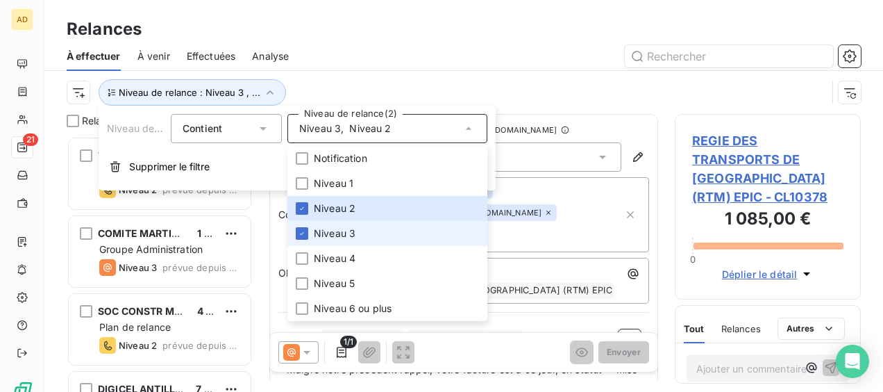
scroll to position [244, 175]
click at [318, 233] on span "Niveau 3" at bounding box center [335, 233] width 42 height 14
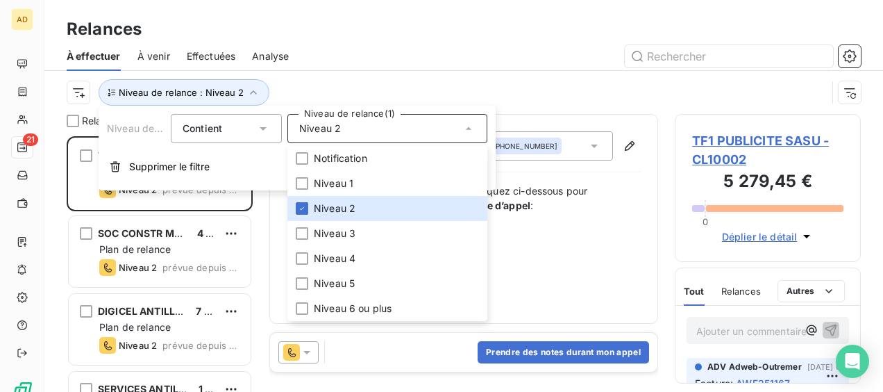
click at [367, 53] on div at bounding box center [584, 56] width 556 height 22
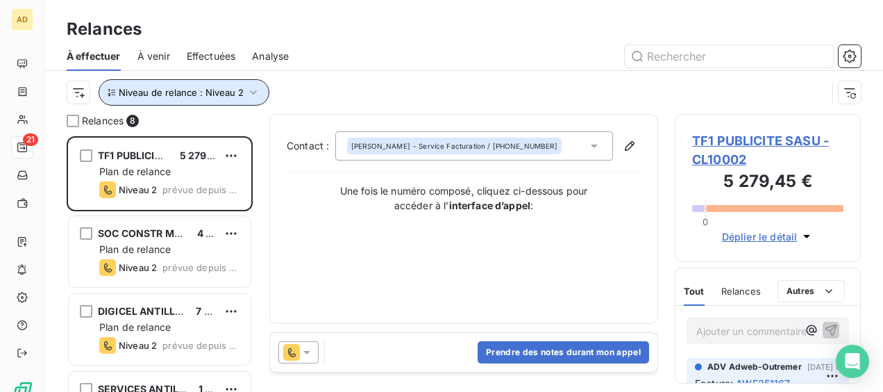
click at [196, 98] on button "Niveau de relance : Niveau 2" at bounding box center [184, 92] width 171 height 26
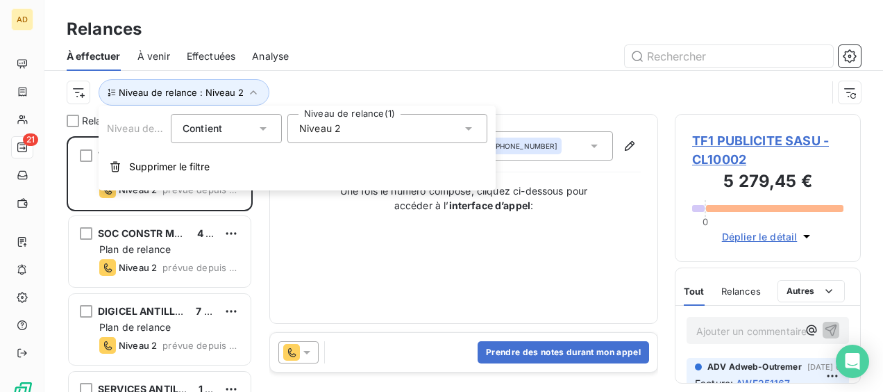
click at [397, 136] on div "Niveau 2" at bounding box center [388, 128] width 200 height 29
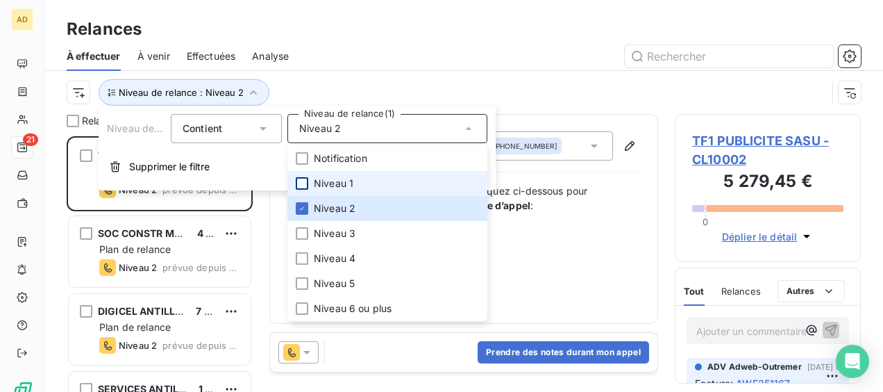
click at [301, 184] on div at bounding box center [302, 183] width 13 height 13
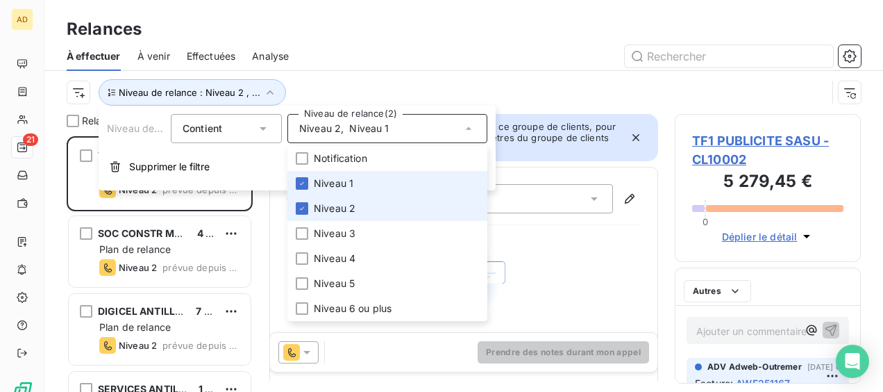
scroll to position [244, 175]
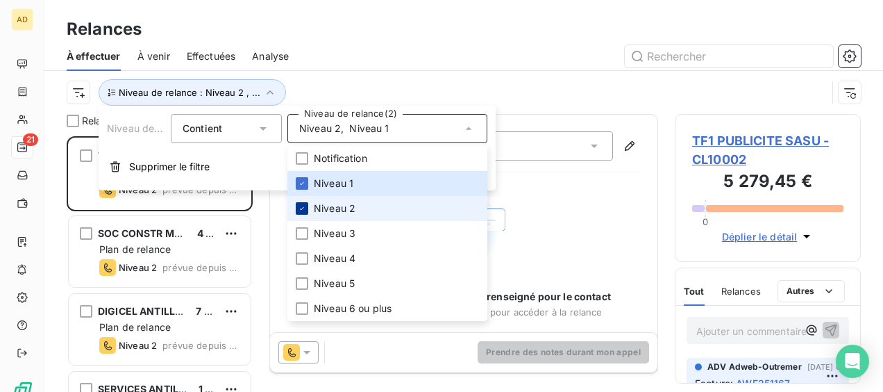
click at [303, 204] on icon at bounding box center [302, 208] width 8 height 8
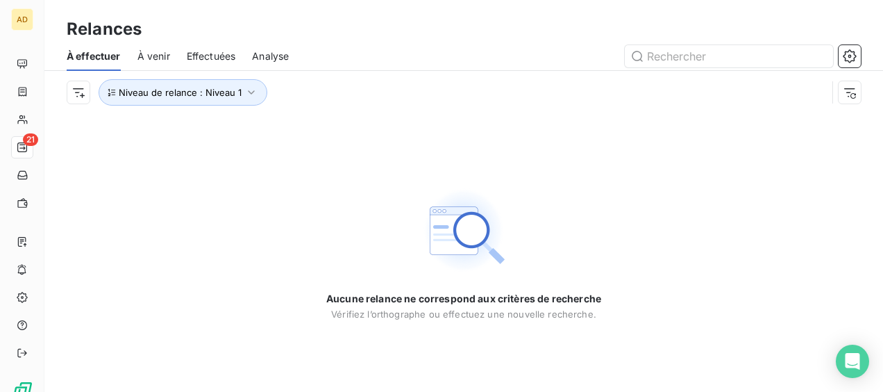
click at [222, 56] on span "Effectuées" at bounding box center [211, 56] width 49 height 14
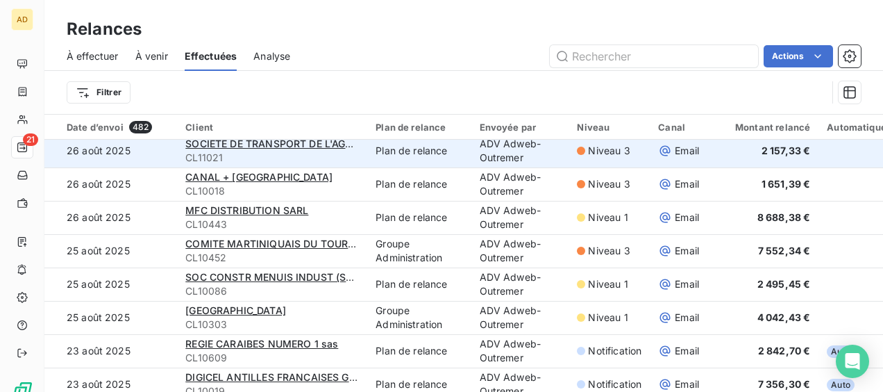
scroll to position [1458, 0]
